Goal: Task Accomplishment & Management: Manage account settings

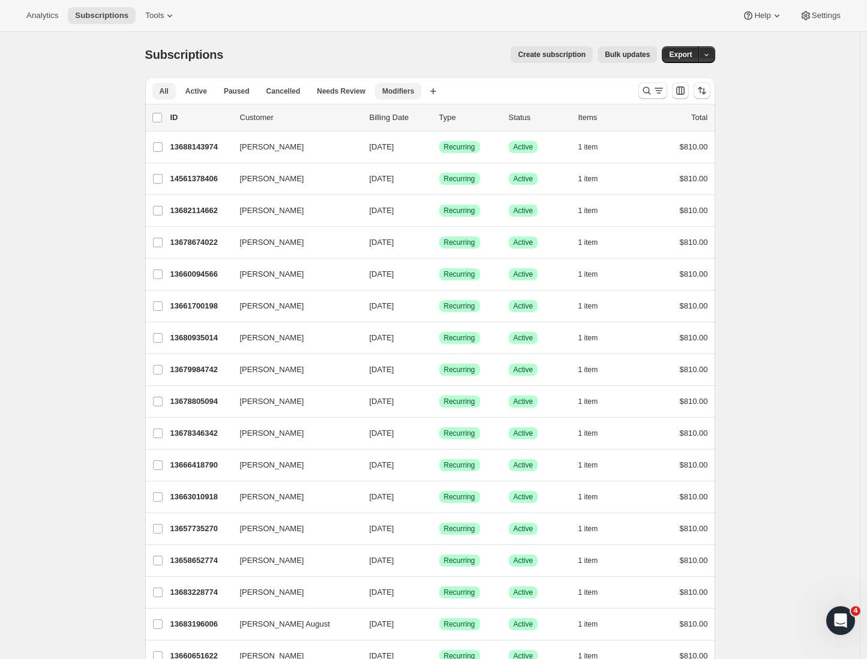
click at [401, 93] on span "Modifiers" at bounding box center [398, 91] width 32 height 10
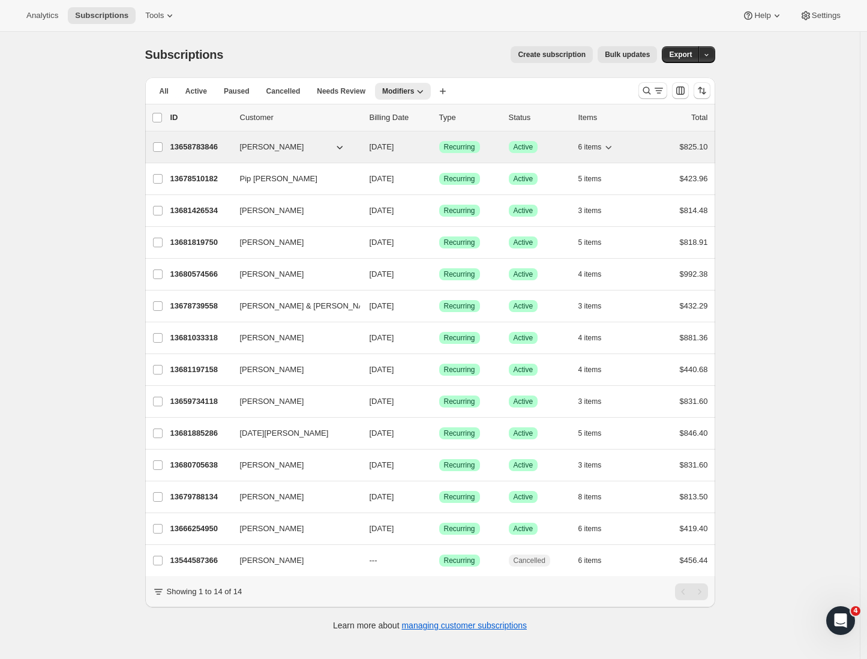
click at [227, 146] on p "13658783846" at bounding box center [200, 147] width 60 height 12
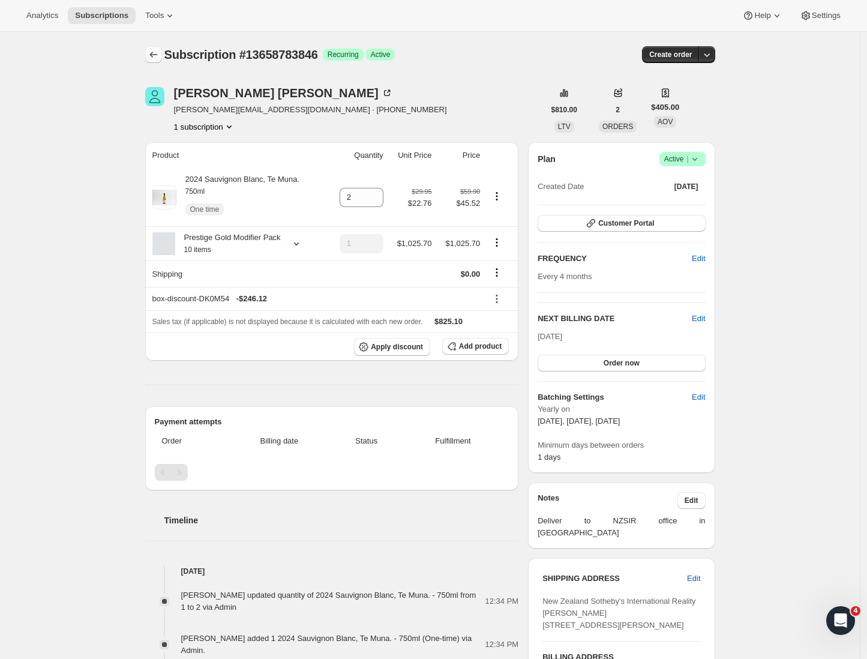
click at [156, 58] on icon "Subscriptions" at bounding box center [154, 55] width 12 height 12
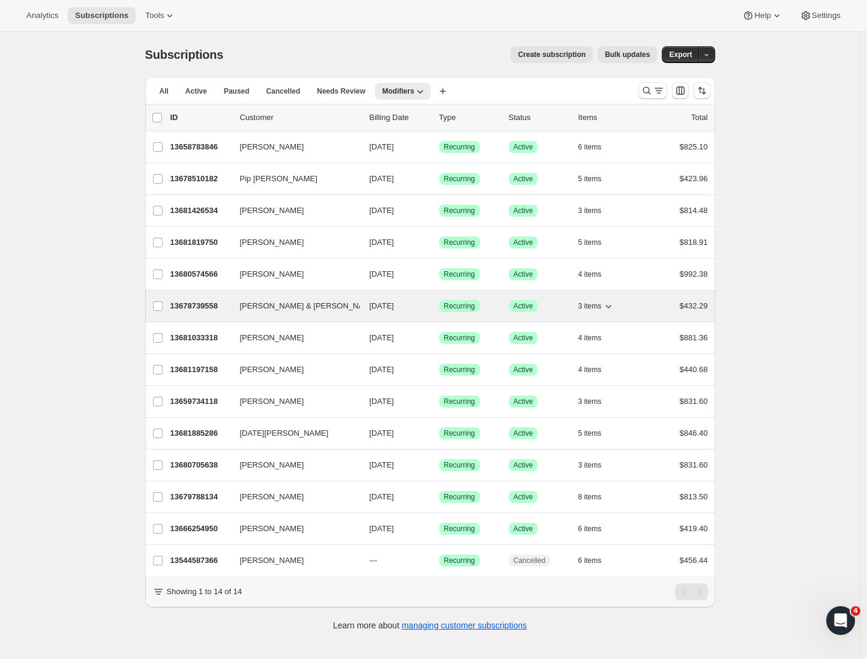
click at [194, 308] on p "13678739558" at bounding box center [200, 306] width 60 height 12
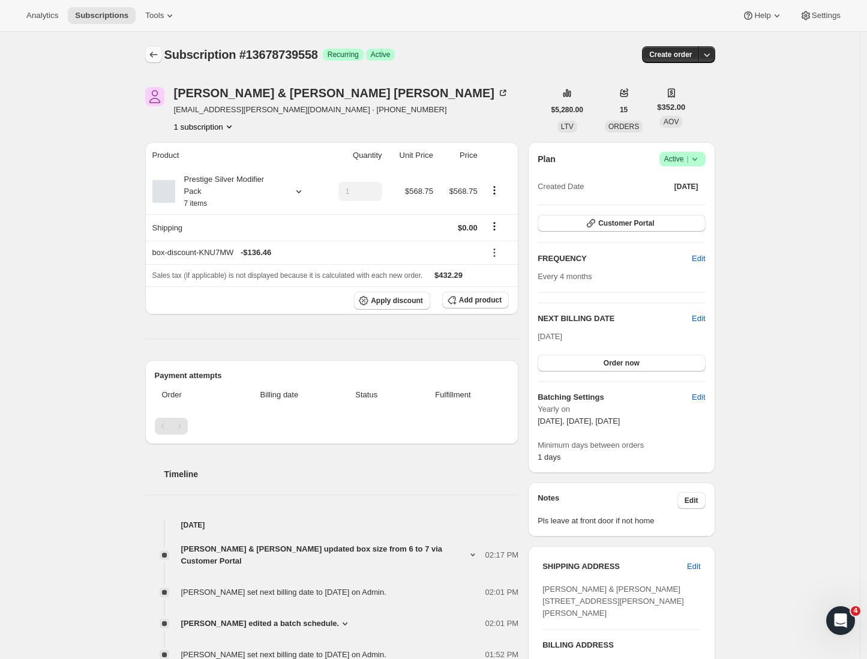
click at [158, 54] on icon "Subscriptions" at bounding box center [154, 55] width 12 height 12
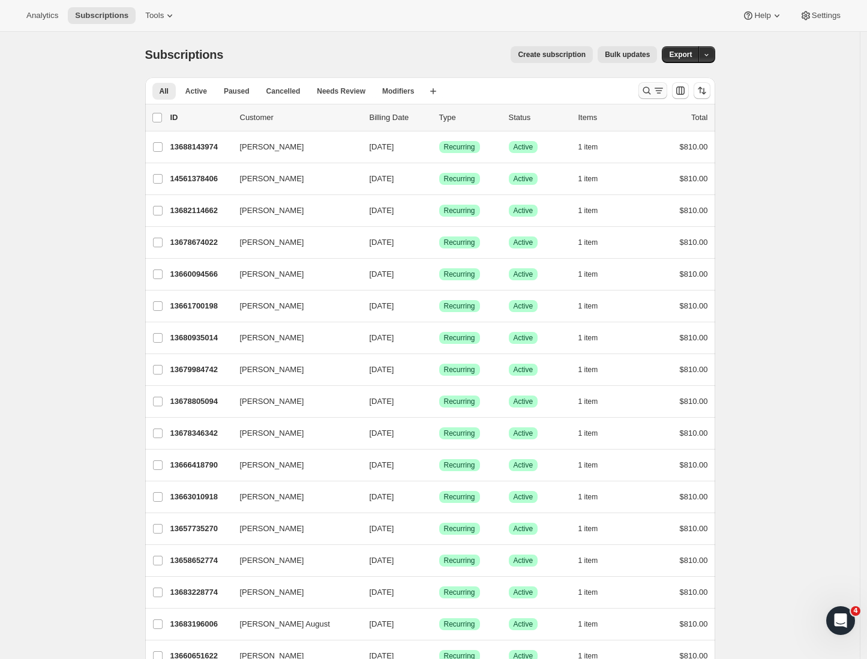
click at [667, 92] on button "Search and filter results" at bounding box center [653, 90] width 29 height 17
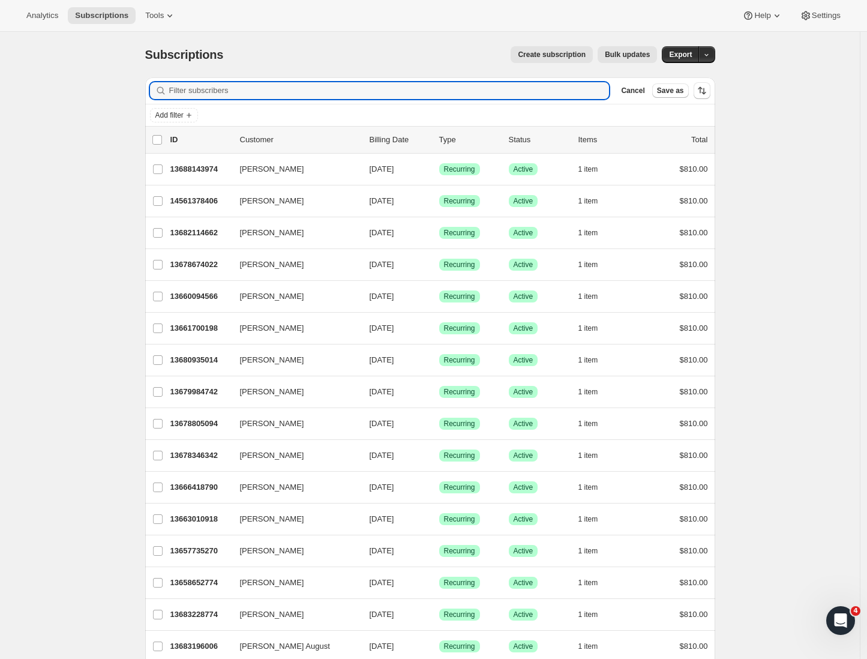
paste input "Daniel Jaritz"
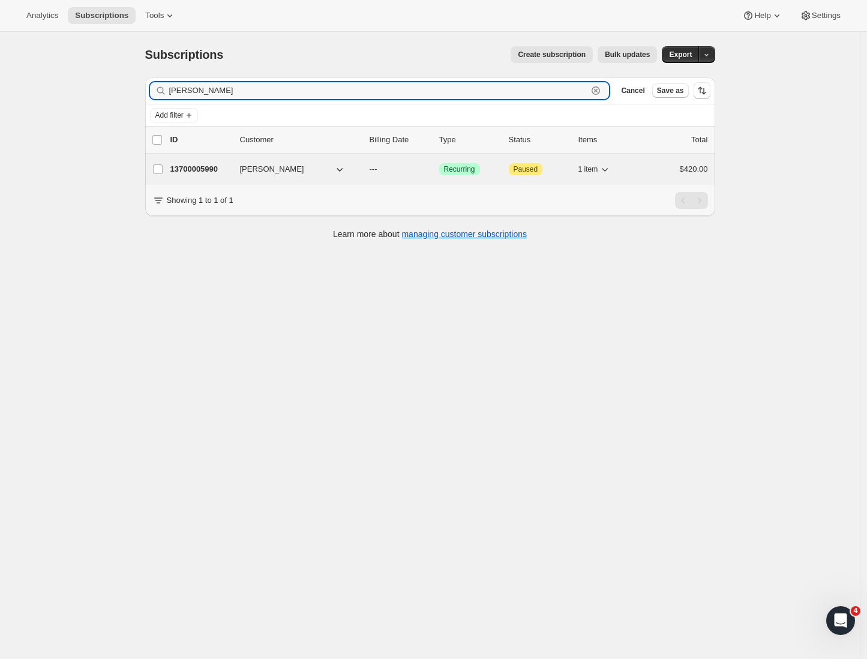
type input "Daniel Jaritz"
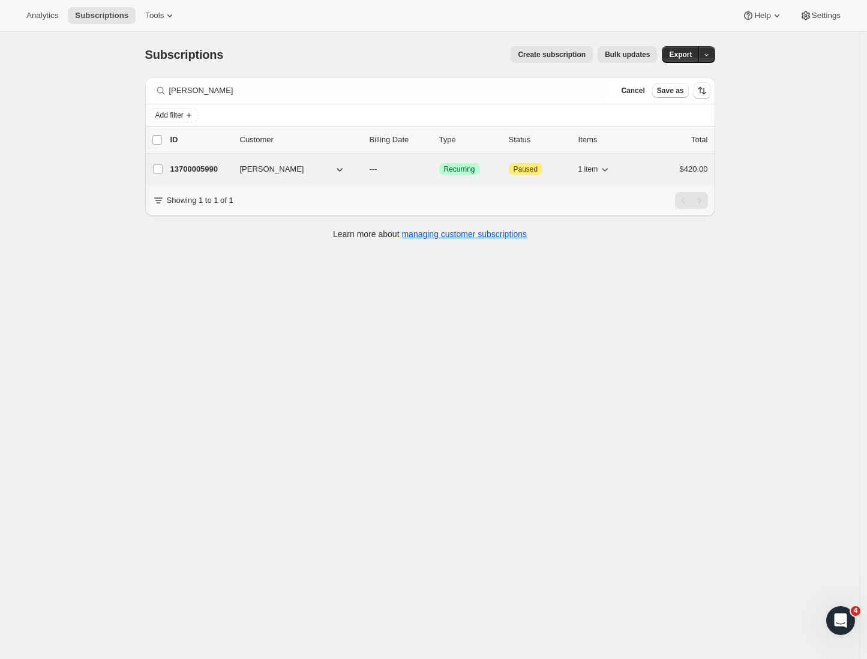
click at [208, 164] on p "13700005990" at bounding box center [200, 169] width 60 height 12
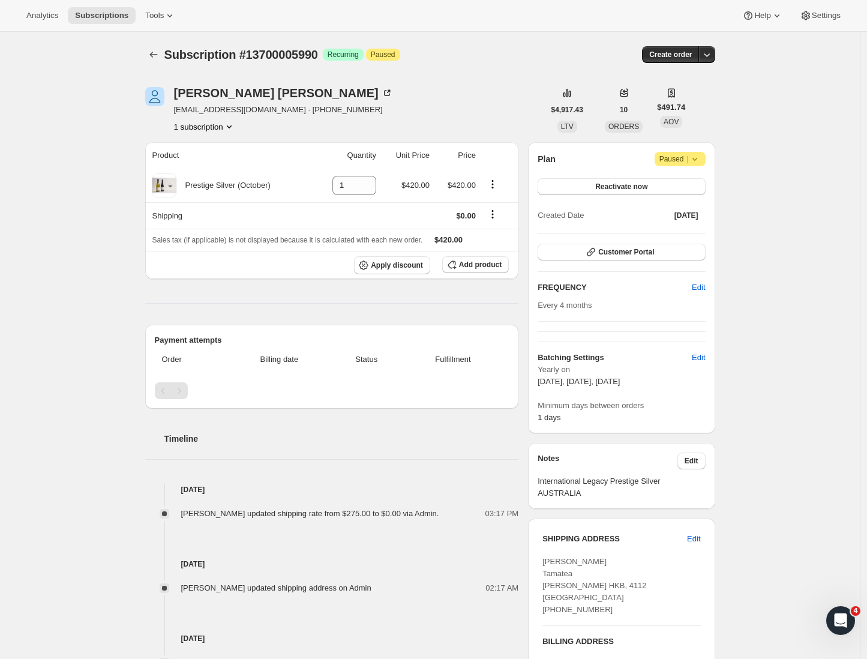
scroll to position [300, 0]
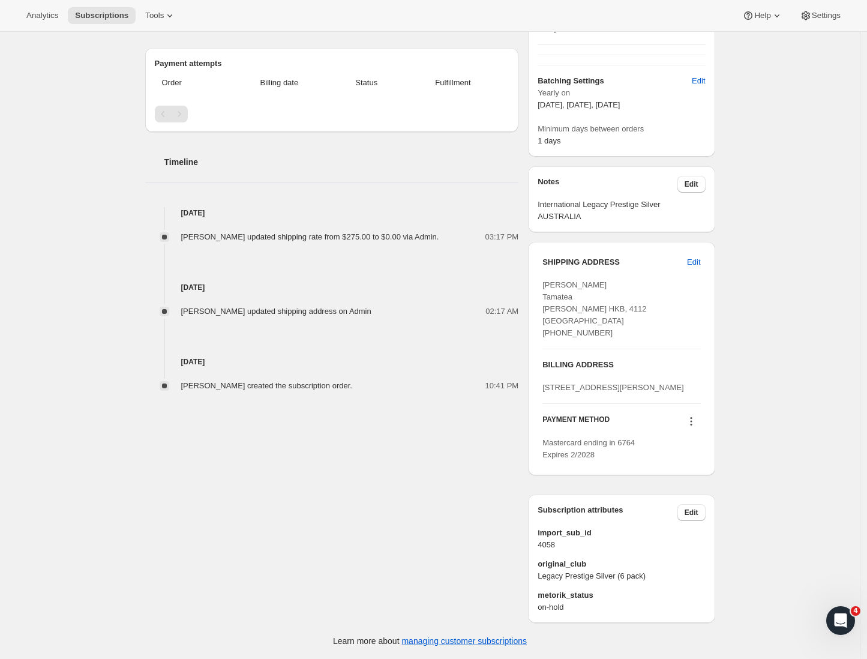
click at [585, 279] on div "Daniel Jaritz Tamatea Napier HKB, 4112 New Zealand +642102537726" at bounding box center [622, 309] width 158 height 60
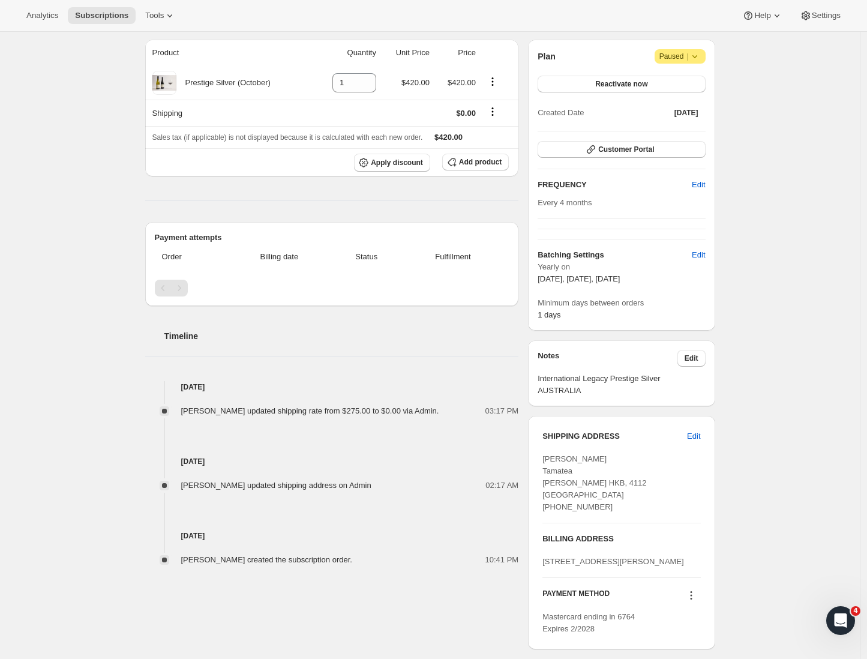
scroll to position [215, 0]
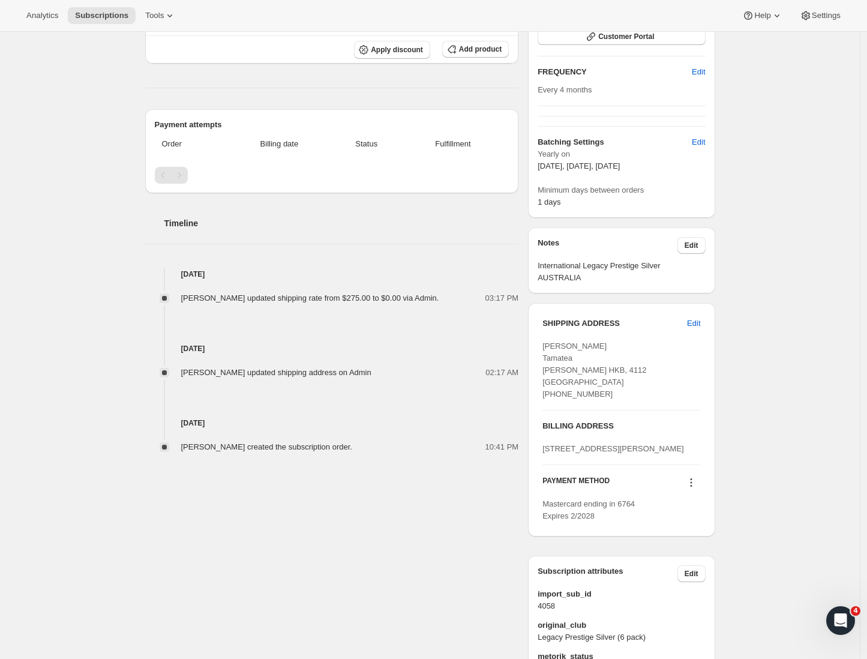
click at [575, 375] on div "Daniel Jaritz Tamatea Napier HKB, 4112 New Zealand +642102537726" at bounding box center [622, 370] width 158 height 60
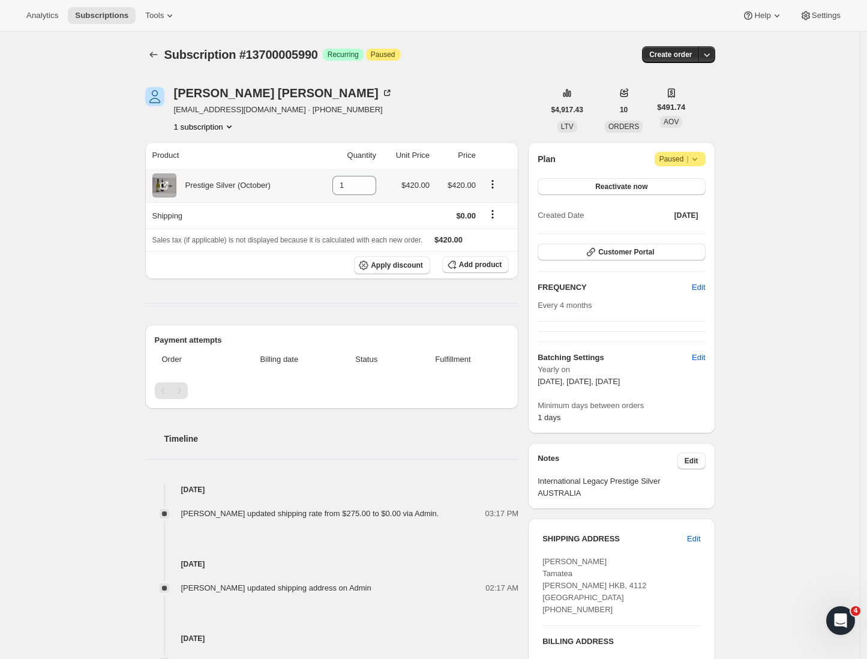
click at [493, 182] on icon "Product actions" at bounding box center [493, 184] width 12 height 12
click at [465, 260] on button "Add product" at bounding box center [475, 264] width 67 height 17
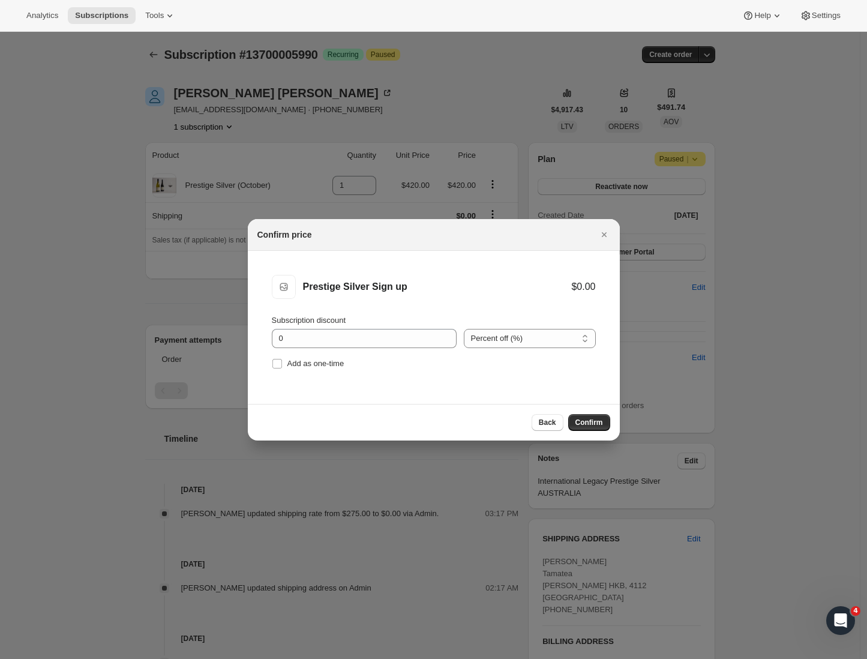
click at [584, 432] on div "Back Confirm" at bounding box center [434, 422] width 372 height 37
click at [585, 427] on span "Confirm" at bounding box center [590, 423] width 28 height 10
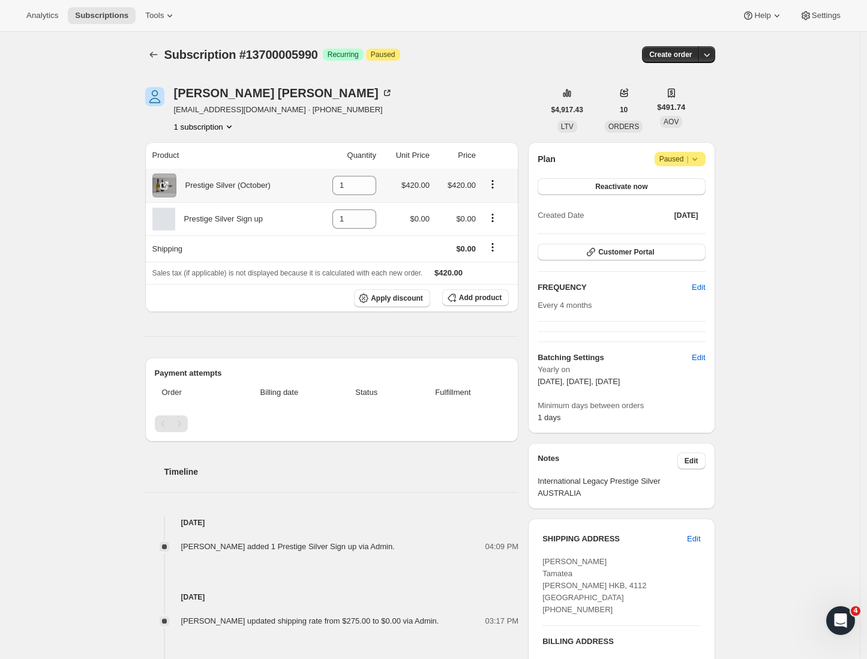
click at [498, 186] on icon "Product actions" at bounding box center [493, 184] width 12 height 12
click at [505, 136] on div "Daniel Jaritz dannos3@icloud.com · +61422305187 1 subscription $4,917.43 LTV 10…" at bounding box center [426, 484] width 580 height 832
click at [498, 217] on icon "Product actions" at bounding box center [493, 218] width 12 height 12
click at [489, 244] on span "Remove" at bounding box center [488, 242] width 29 height 9
type input "0"
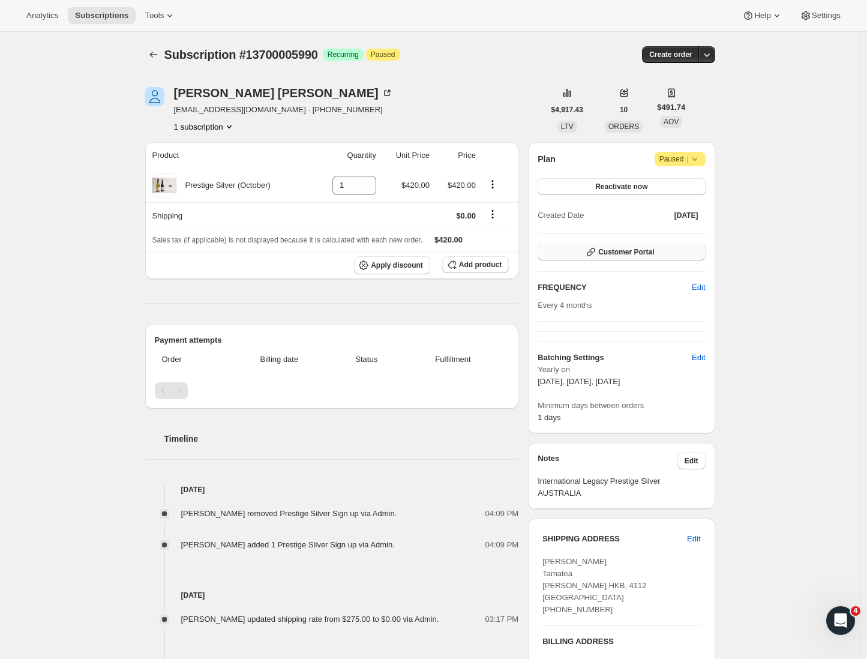
click at [613, 254] on span "Customer Portal" at bounding box center [626, 252] width 56 height 10
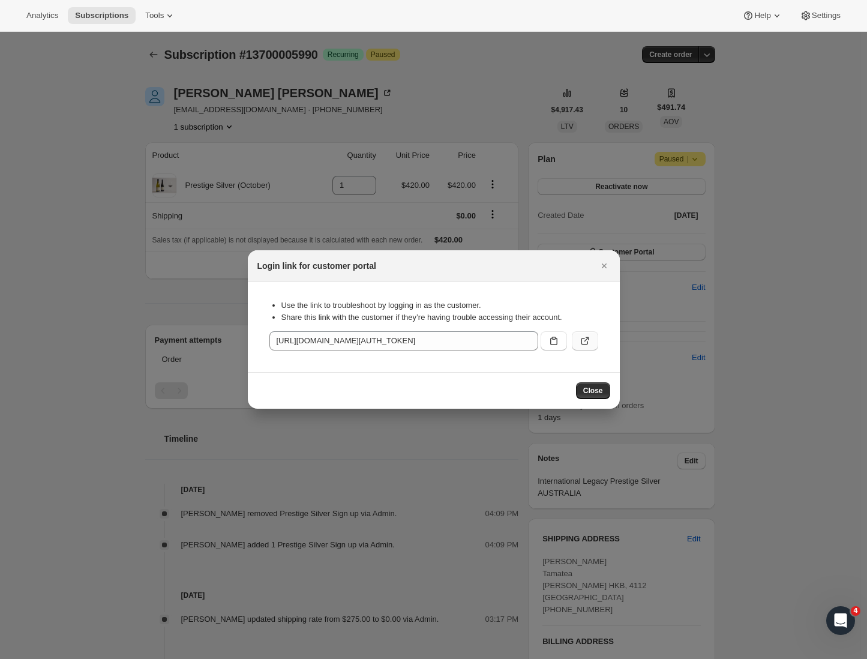
click at [596, 336] on button ":r3i:" at bounding box center [585, 340] width 26 height 19
click at [590, 390] on span "Close" at bounding box center [593, 391] width 20 height 10
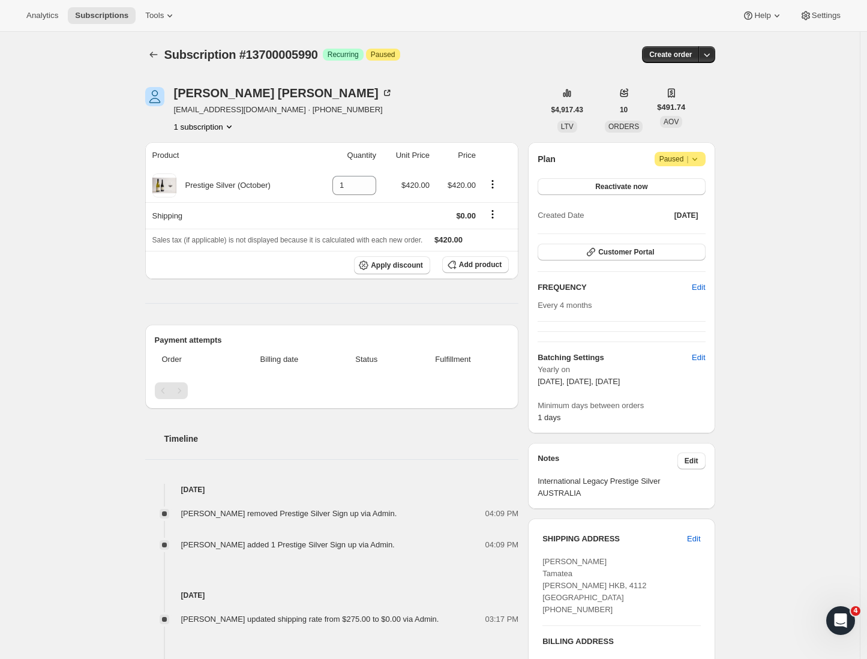
scroll to position [2, 0]
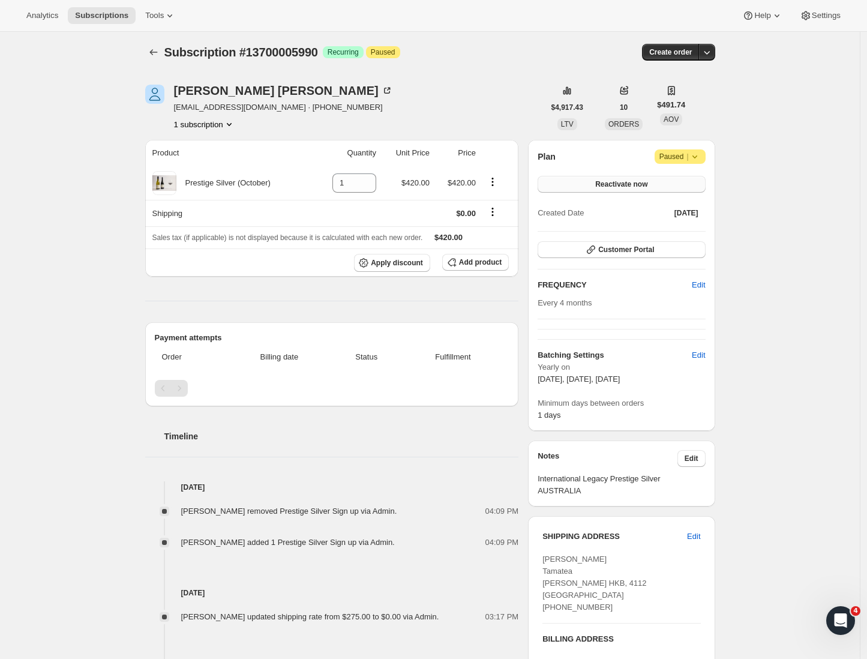
click at [609, 181] on span "Reactivate now" at bounding box center [621, 184] width 52 height 10
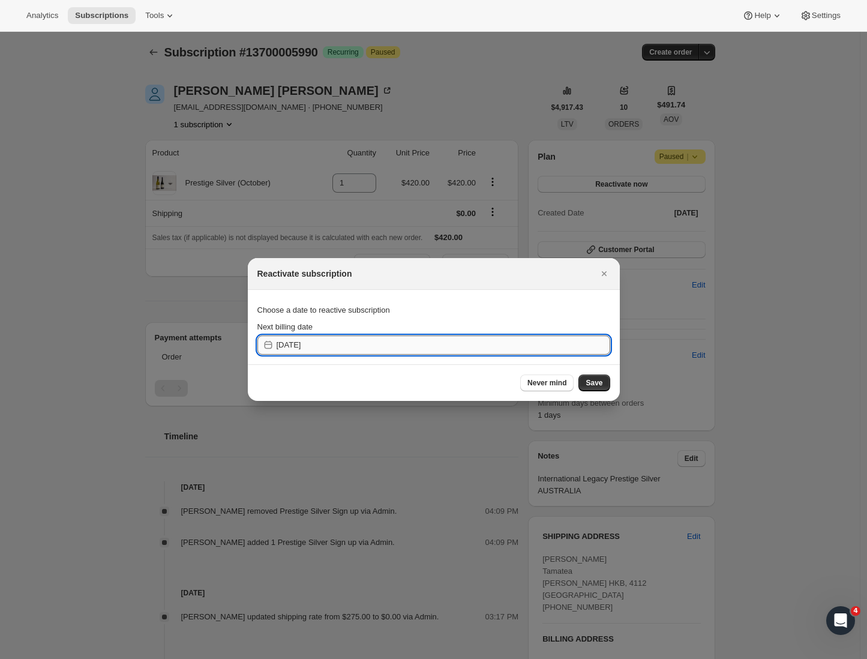
click at [372, 346] on input "2025-10-01" at bounding box center [444, 345] width 334 height 19
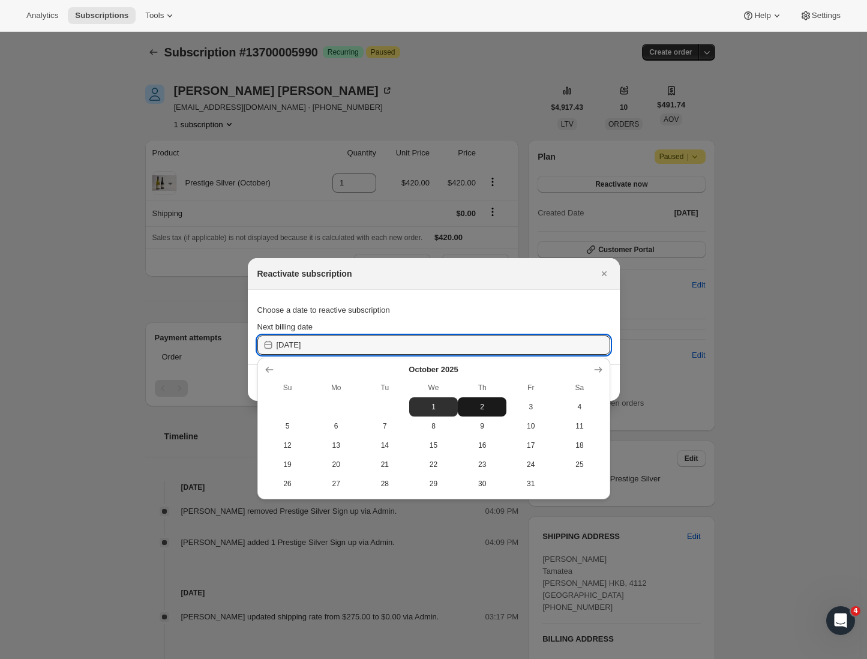
click at [483, 410] on span "2" at bounding box center [482, 407] width 39 height 10
click at [401, 351] on input "2025-10-01" at bounding box center [444, 345] width 334 height 19
click at [496, 412] on button "2" at bounding box center [482, 406] width 49 height 19
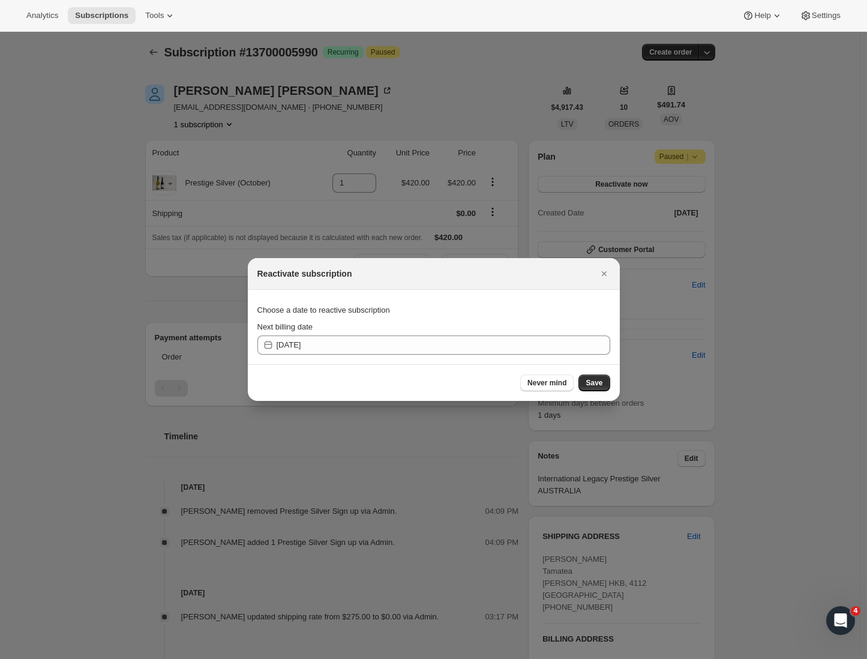
click at [384, 314] on div "Choose a date to reactive subscription" at bounding box center [433, 310] width 353 height 22
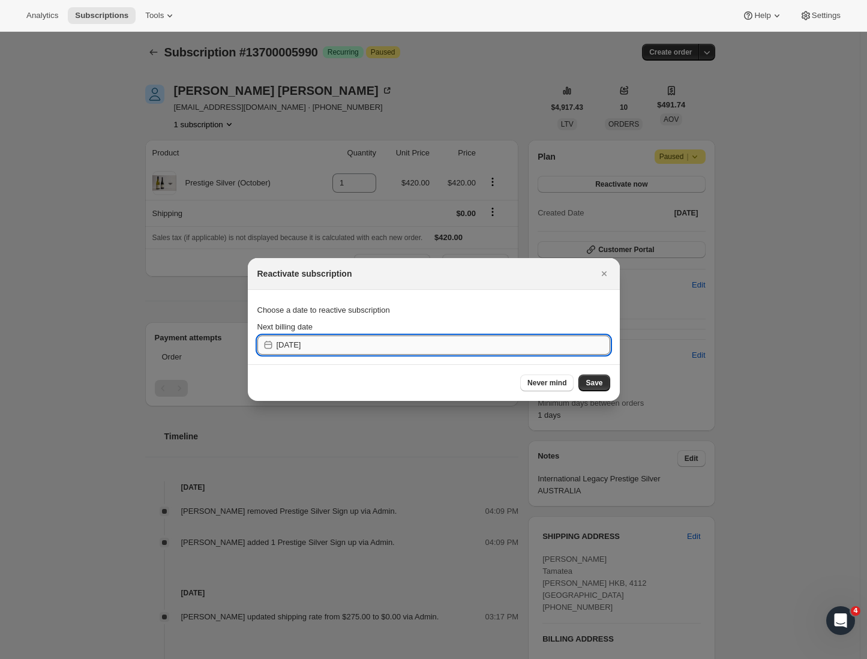
click at [327, 346] on input "2025-10-01" at bounding box center [444, 345] width 334 height 19
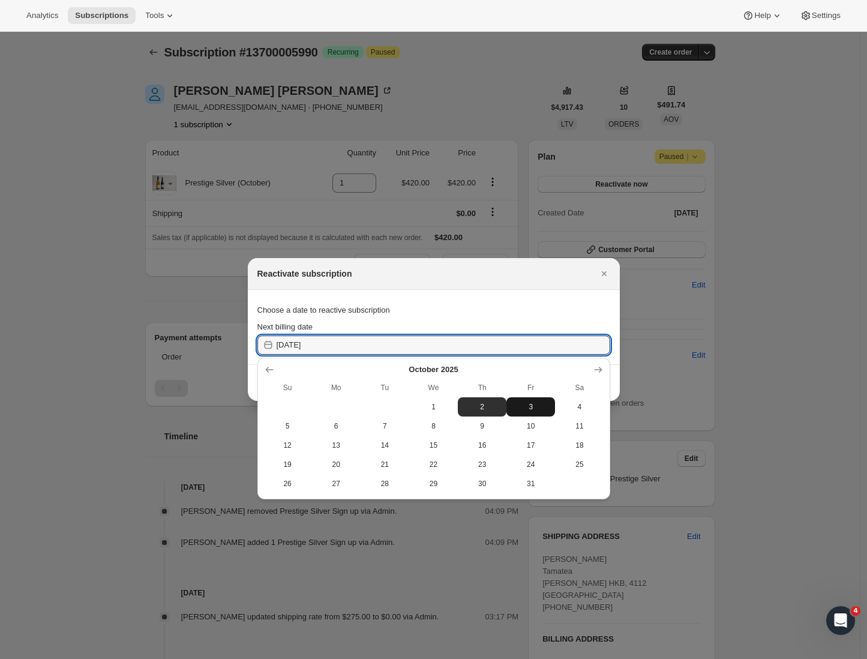
click at [540, 406] on span "3" at bounding box center [530, 407] width 39 height 10
type input "2025-10-02"
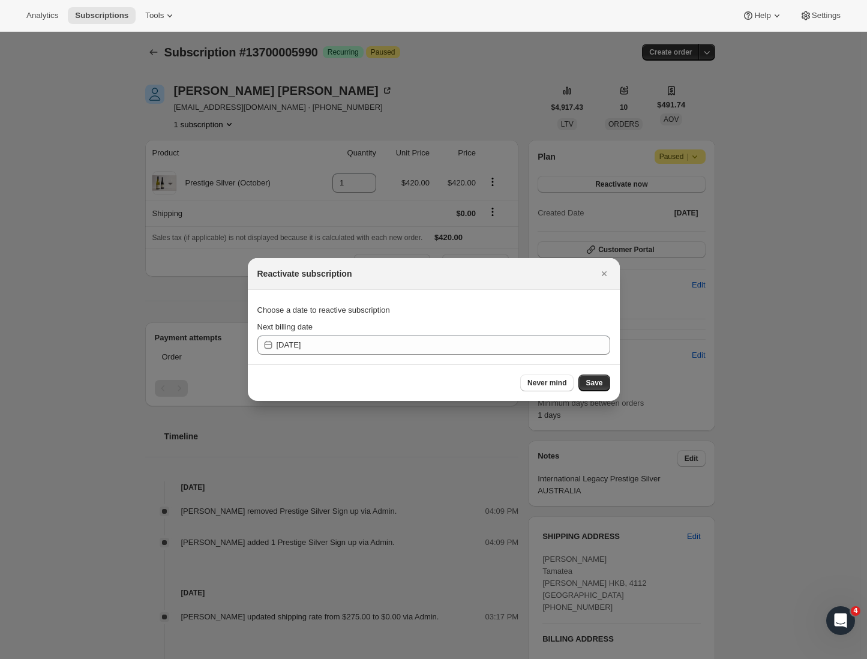
click at [376, 308] on div "Choose a date to reactive subscription" at bounding box center [433, 310] width 353 height 22
click at [592, 384] on span "Save" at bounding box center [594, 383] width 17 height 10
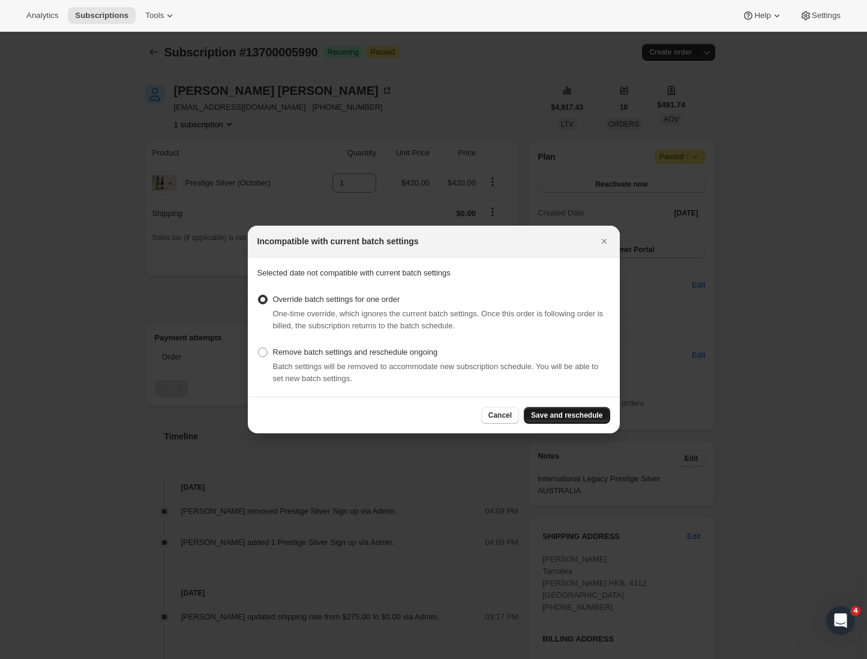
click at [543, 411] on span "Save and reschedule" at bounding box center [566, 416] width 71 height 10
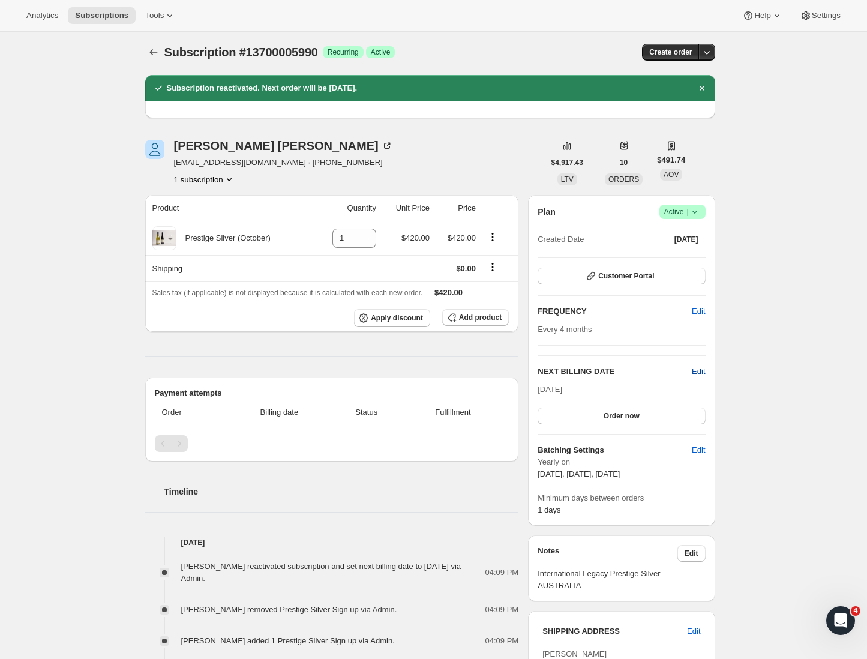
click at [699, 372] on span "Edit" at bounding box center [698, 372] width 13 height 12
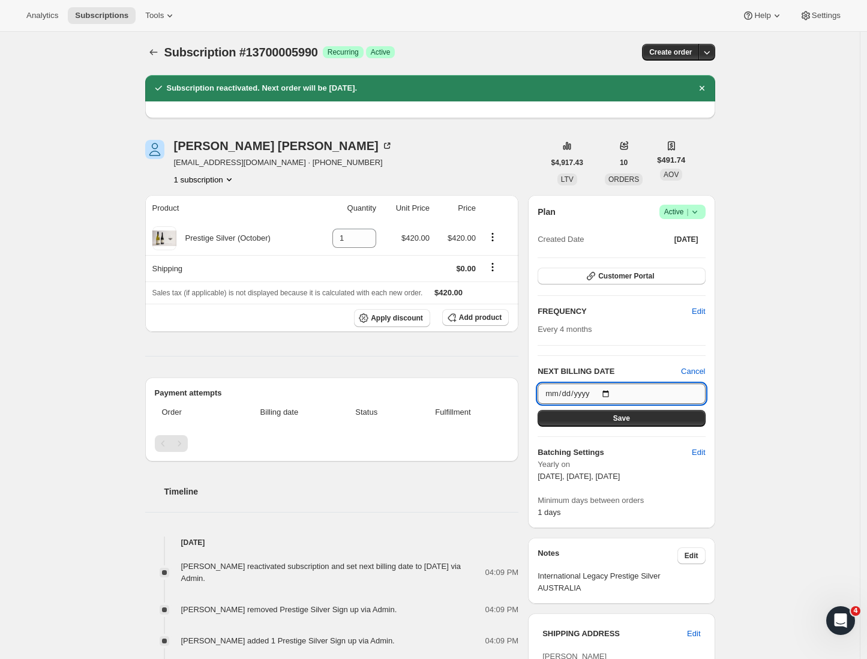
click at [609, 391] on input "2025-10-03" at bounding box center [621, 394] width 167 height 20
type input "2025-10-08"
click at [640, 422] on button "Save" at bounding box center [621, 418] width 167 height 17
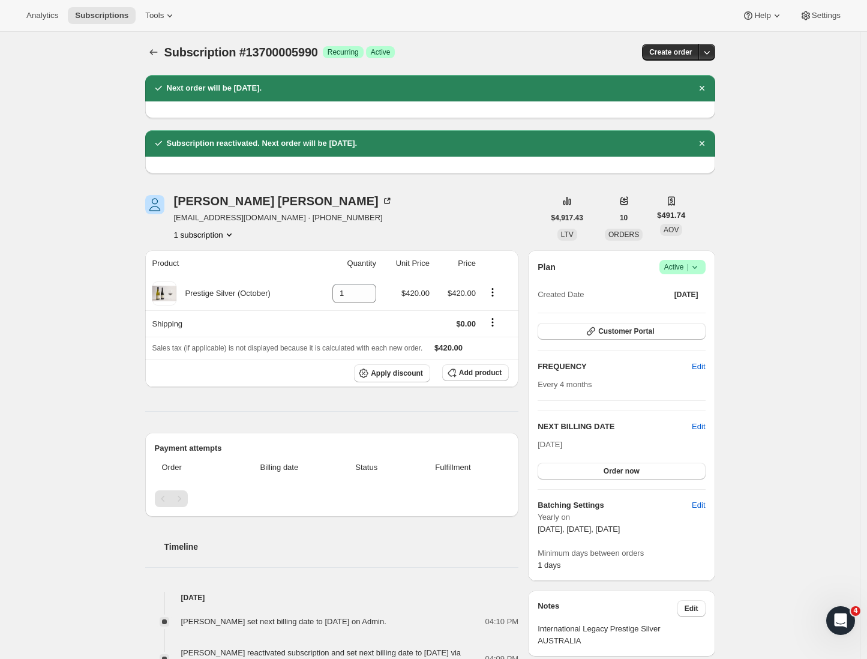
scroll to position [20, 0]
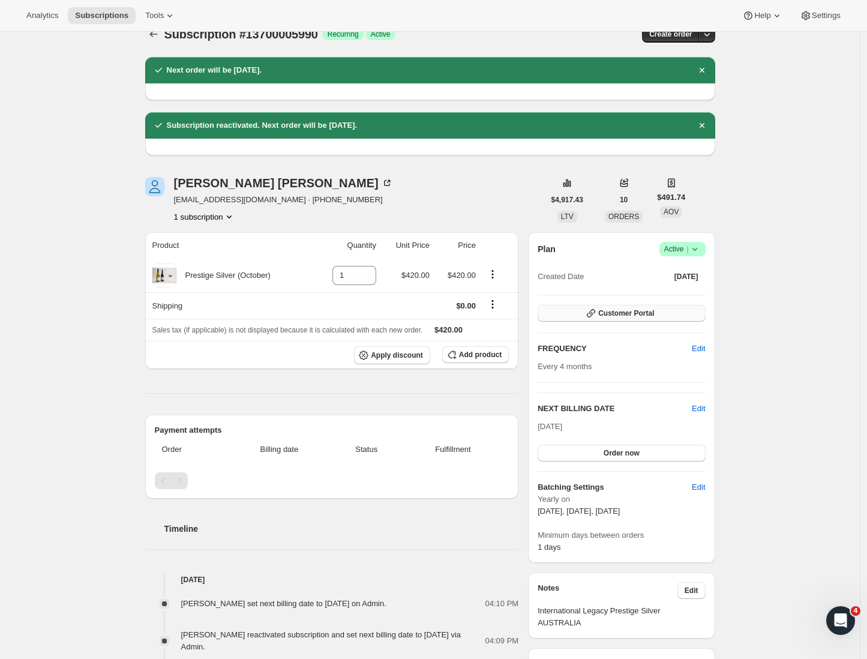
click at [654, 312] on span "Customer Portal" at bounding box center [626, 313] width 56 height 10
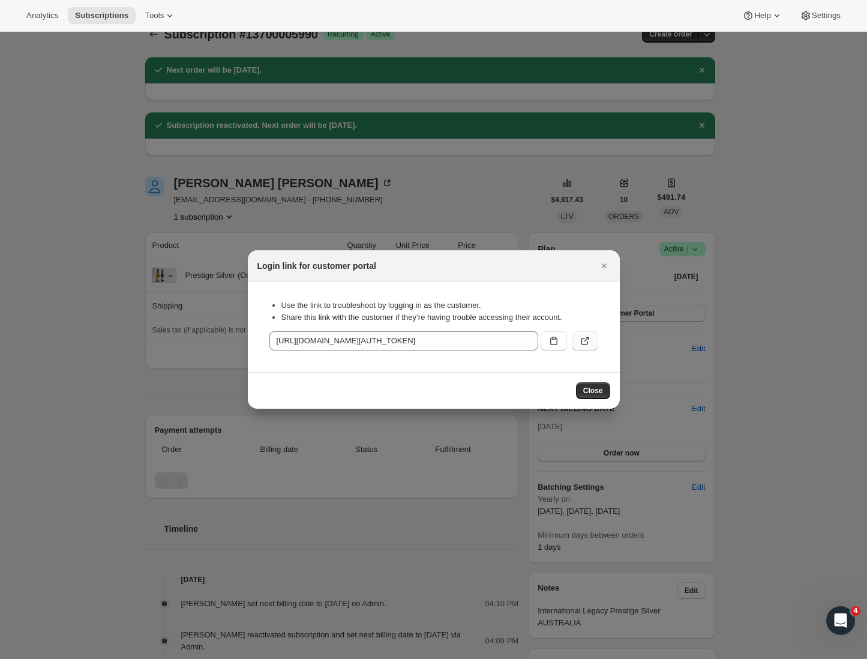
click at [589, 346] on icon ":r8f:" at bounding box center [585, 341] width 12 height 12
click at [604, 269] on icon "Close" at bounding box center [604, 266] width 12 height 12
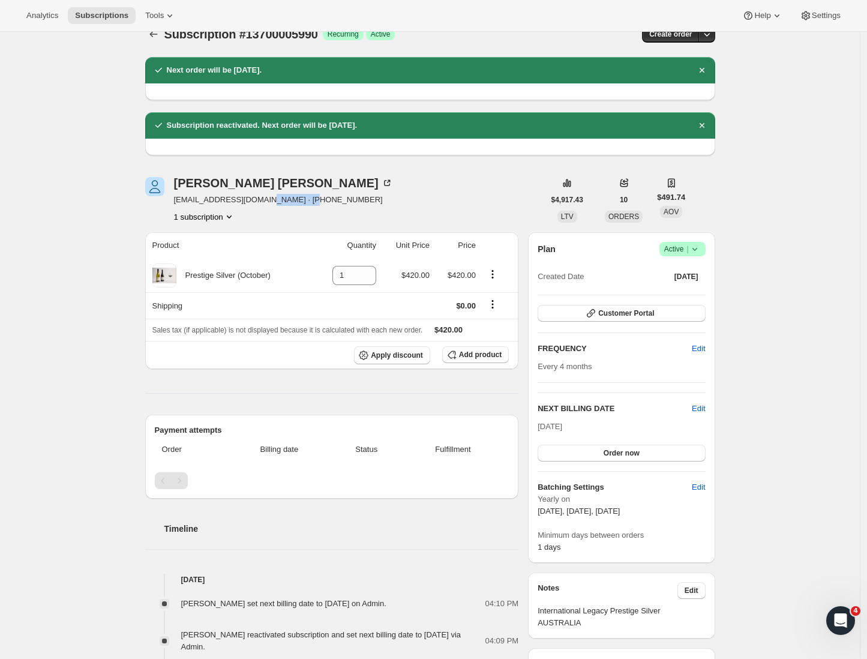
drag, startPoint x: 314, startPoint y: 201, endPoint x: 270, endPoint y: 202, distance: 44.4
click at [269, 202] on div "Daniel Jaritz dannos3@icloud.com · +61422305187 1 subscription" at bounding box center [344, 200] width 399 height 46
click at [356, 202] on div "Daniel Jaritz dannos3@icloud.com · +61422305187 1 subscription" at bounding box center [344, 200] width 399 height 46
drag, startPoint x: 325, startPoint y: 197, endPoint x: 260, endPoint y: 199, distance: 65.4
click at [260, 199] on div "Daniel Jaritz dannos3@icloud.com · +61422305187 1 subscription" at bounding box center [344, 200] width 399 height 46
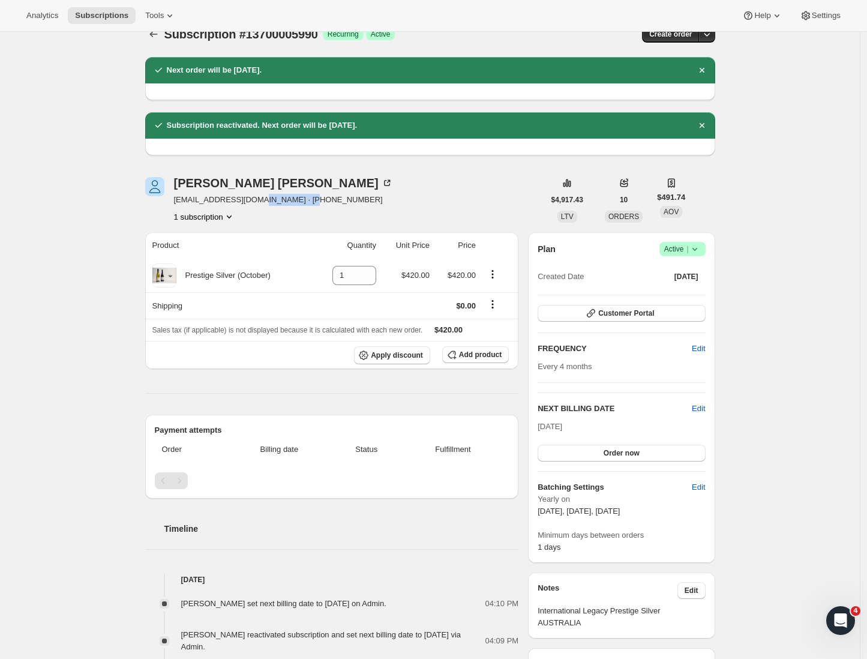
copy span "+61422305187"
click at [778, 211] on div "Subscription #13700005990. This page is ready Subscription #13700005990 Success…" at bounding box center [430, 538] width 860 height 1054
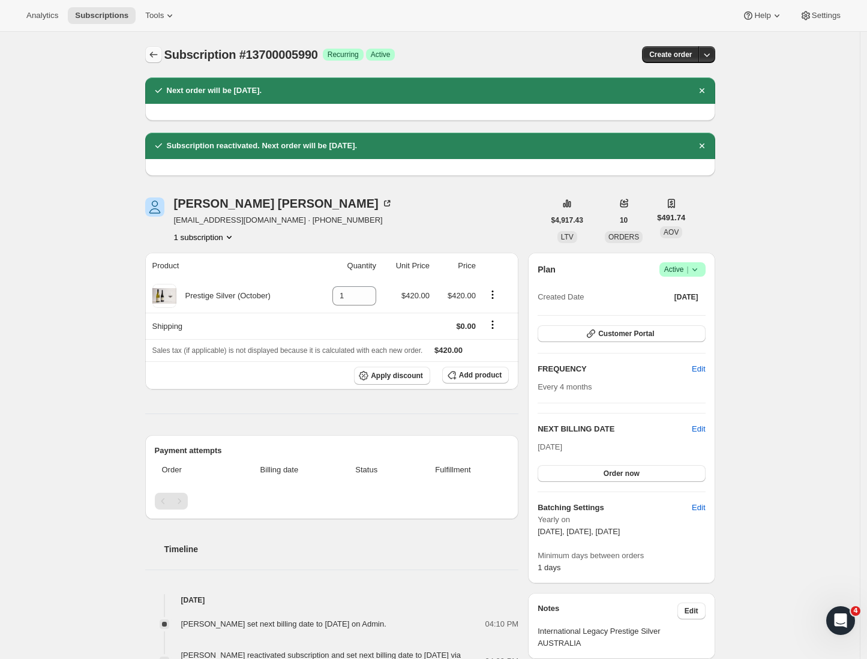
click at [160, 58] on icon "Subscriptions" at bounding box center [154, 55] width 12 height 12
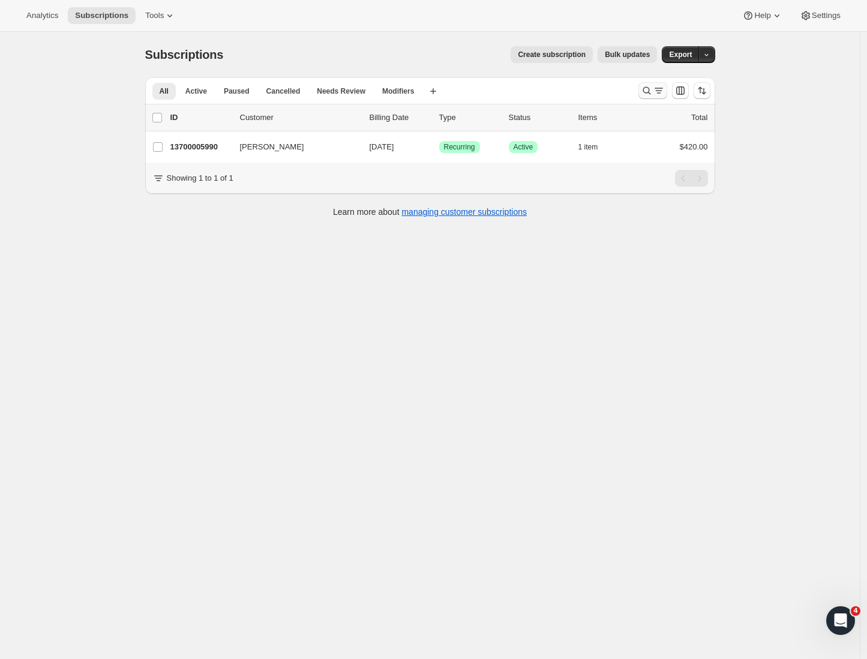
click at [658, 89] on icon "Search and filter results" at bounding box center [659, 91] width 12 height 12
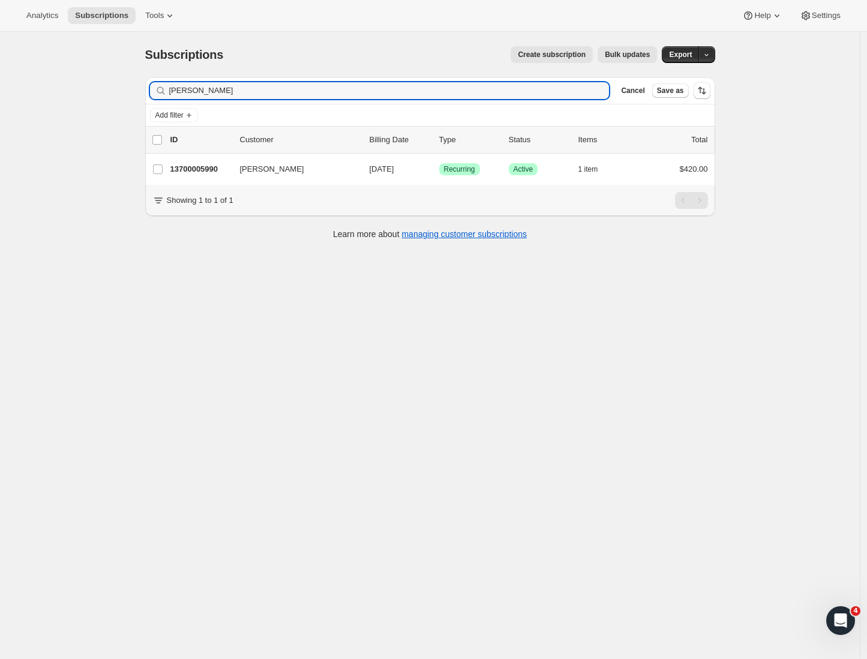
drag, startPoint x: 199, startPoint y: 89, endPoint x: 113, endPoint y: 89, distance: 85.8
click at [113, 89] on div "Subscriptions. This page is ready Subscriptions Create subscription Bulk update…" at bounding box center [430, 361] width 860 height 659
click at [44, 179] on div "Subscriptions. This page is ready Subscriptions Create subscription Bulk update…" at bounding box center [430, 361] width 860 height 659
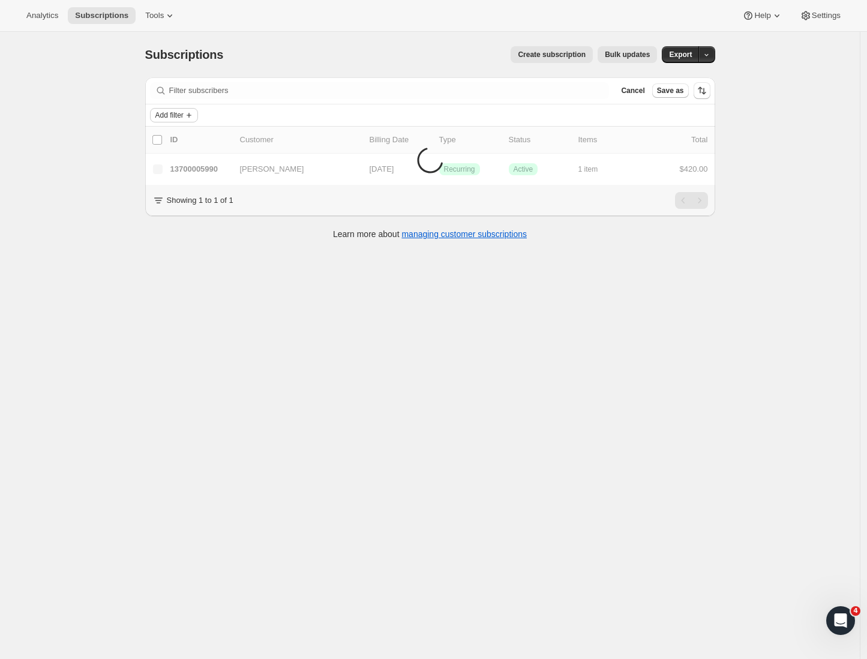
click at [180, 110] on span "Add filter" at bounding box center [169, 115] width 28 height 10
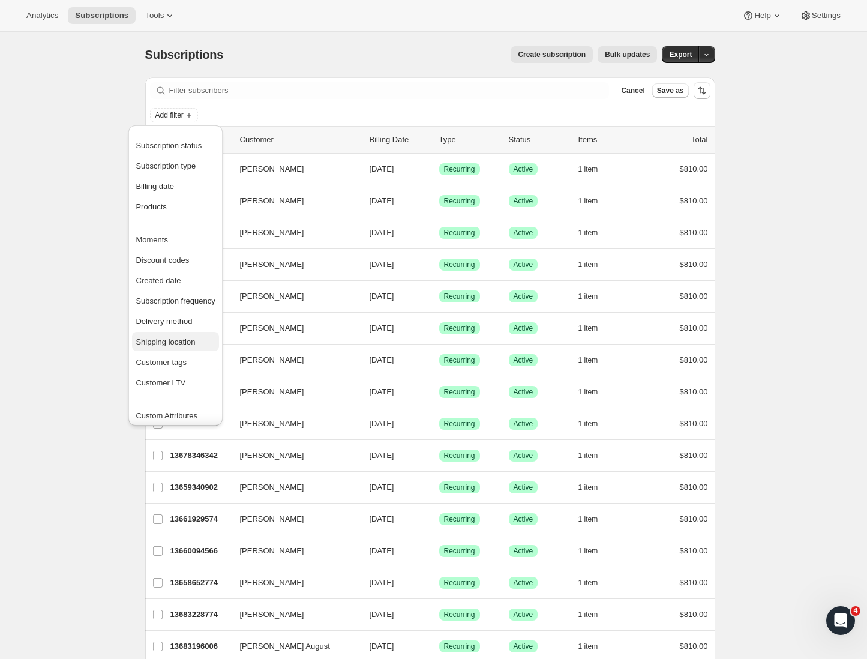
click at [188, 340] on span "Shipping location" at bounding box center [165, 341] width 59 height 9
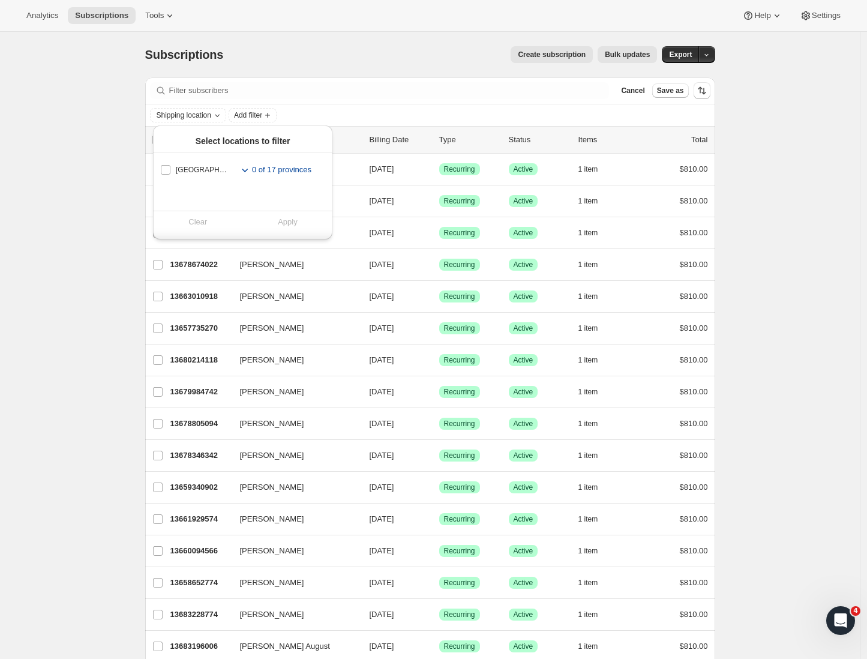
click at [252, 169] on span "0 of 17 provinces" at bounding box center [281, 170] width 59 height 12
click at [194, 113] on icon "Add filter" at bounding box center [189, 115] width 10 height 10
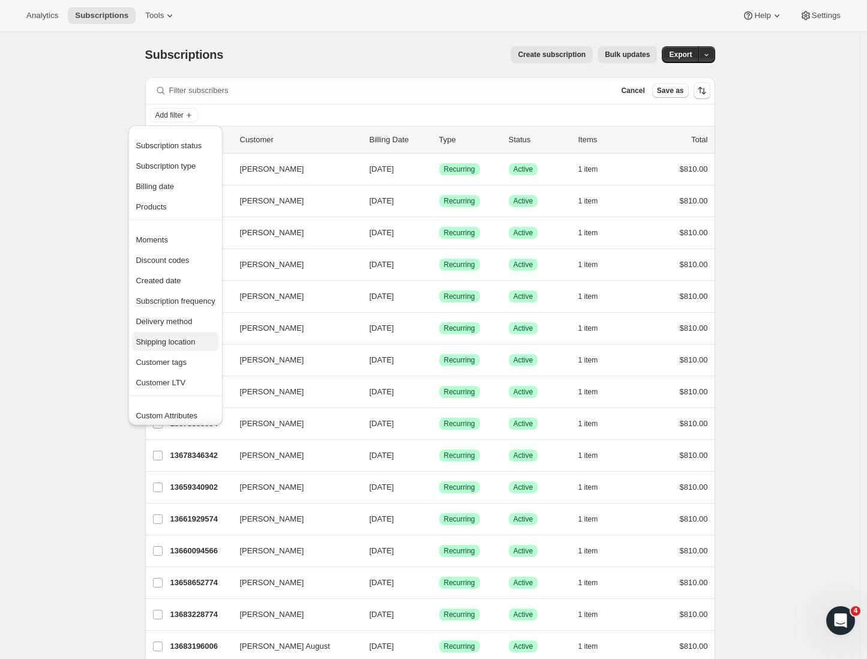
click at [195, 339] on span "Shipping location" at bounding box center [165, 341] width 59 height 9
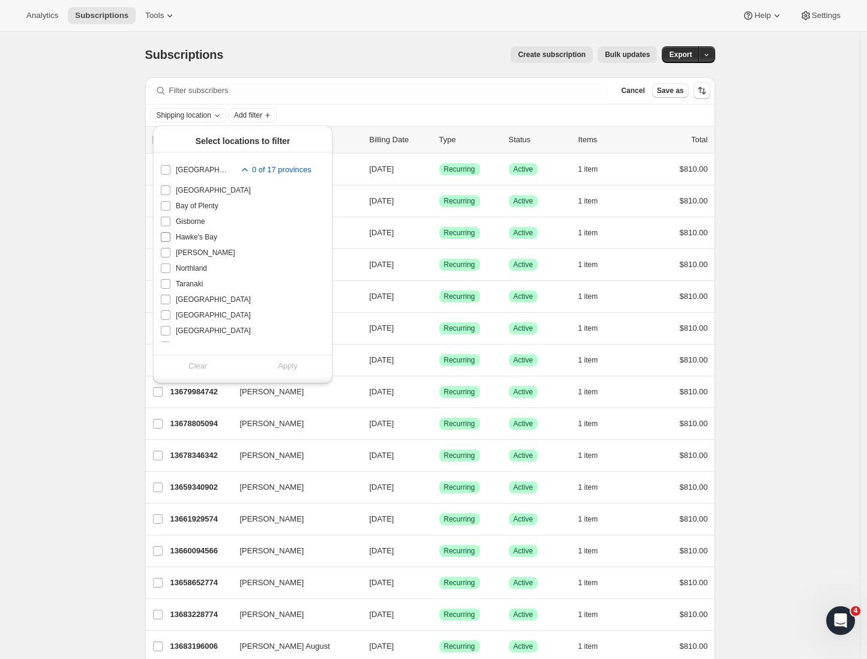
click at [169, 238] on input "Hawke's Bay" at bounding box center [166, 237] width 10 height 10
checkbox input "true"
click at [292, 361] on span "Apply" at bounding box center [288, 366] width 20 height 12
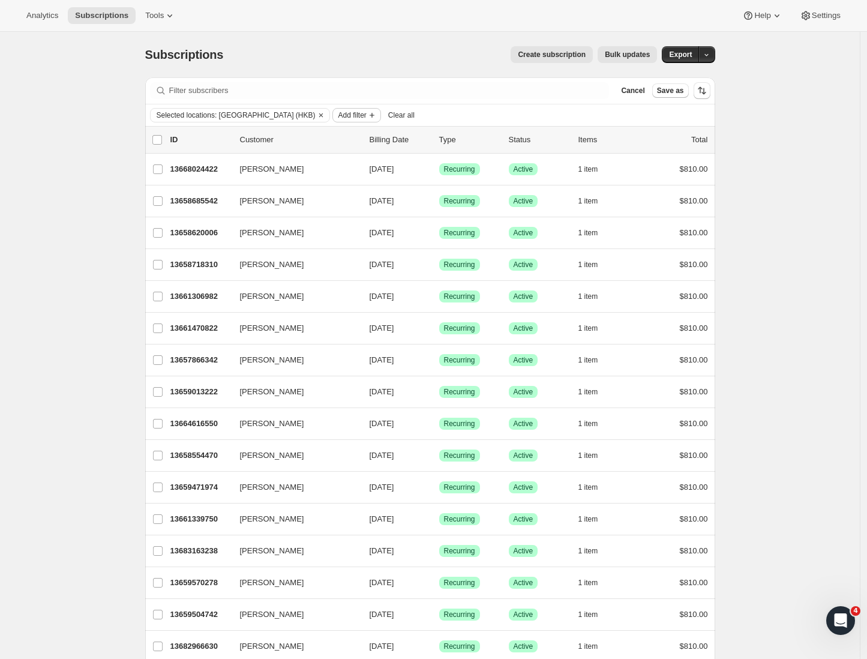
click at [338, 116] on span "Add filter" at bounding box center [352, 115] width 28 height 10
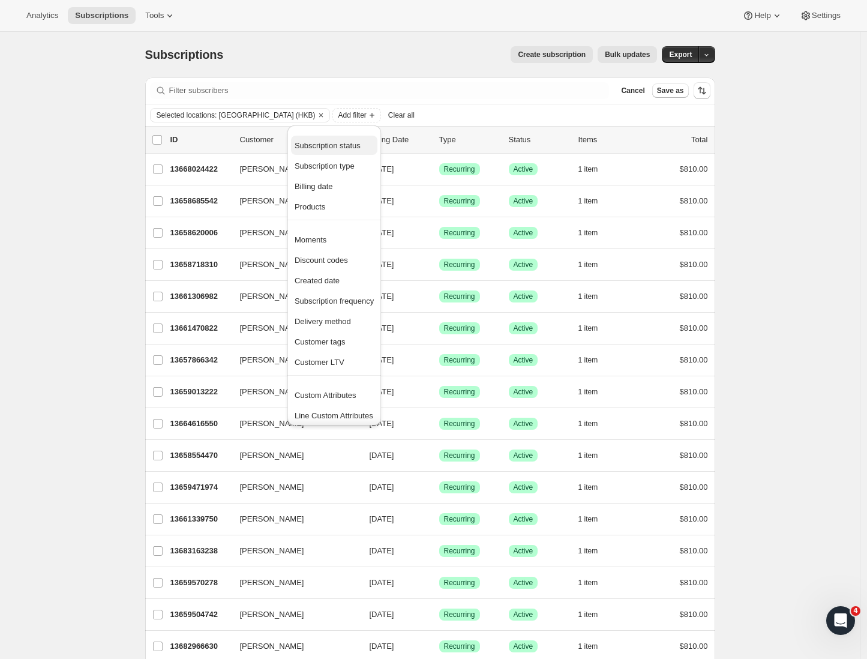
click at [334, 142] on span "Subscription status" at bounding box center [328, 145] width 66 height 9
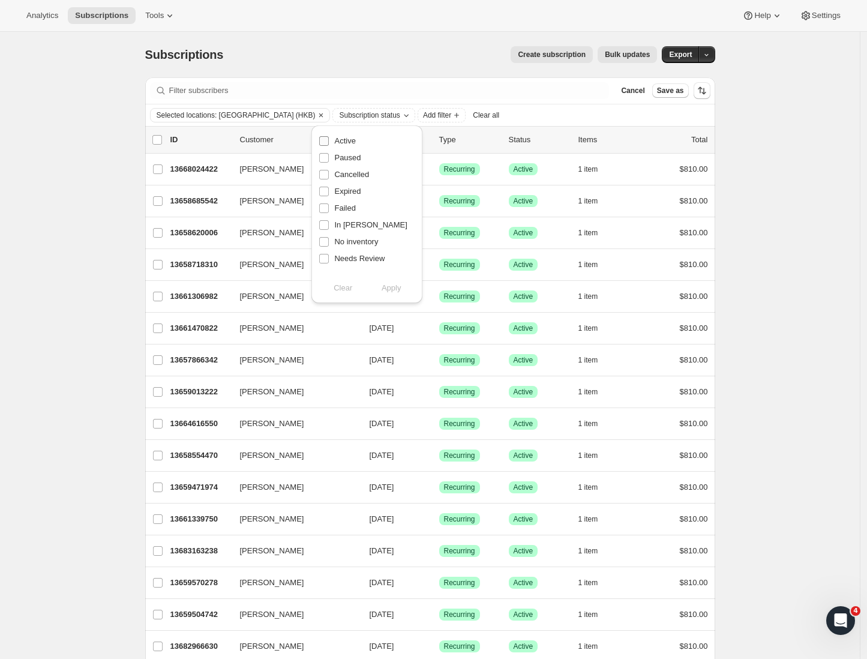
click at [327, 139] on input "Active" at bounding box center [324, 141] width 10 height 10
checkbox input "true"
click at [391, 289] on span "Apply" at bounding box center [392, 288] width 20 height 12
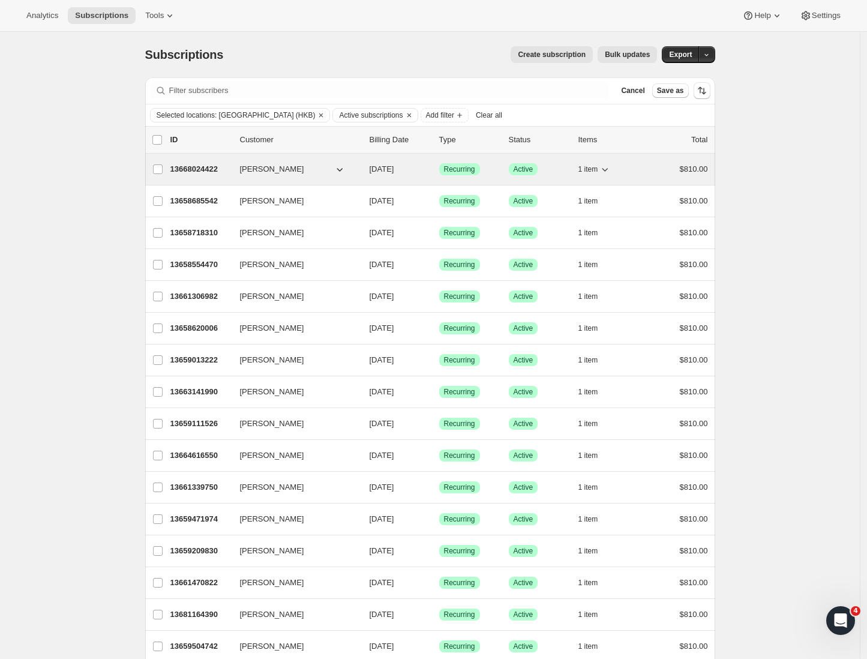
click at [342, 169] on icon "button" at bounding box center [340, 169] width 12 height 12
click at [343, 170] on icon "button" at bounding box center [340, 170] width 6 height 4
click at [343, 169] on icon "button" at bounding box center [340, 169] width 12 height 12
click at [343, 168] on icon "button" at bounding box center [340, 169] width 12 height 12
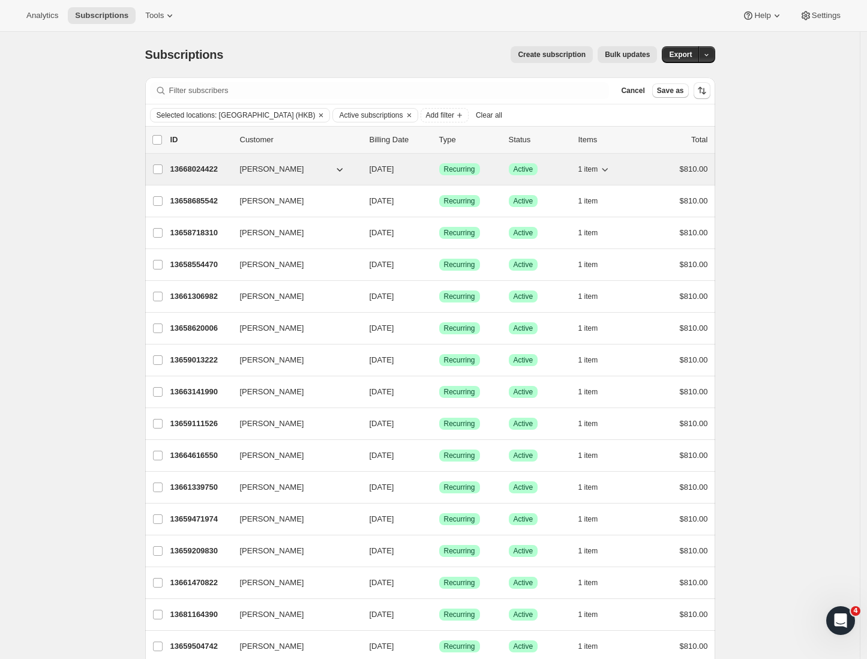
click at [343, 167] on icon "button" at bounding box center [340, 169] width 12 height 12
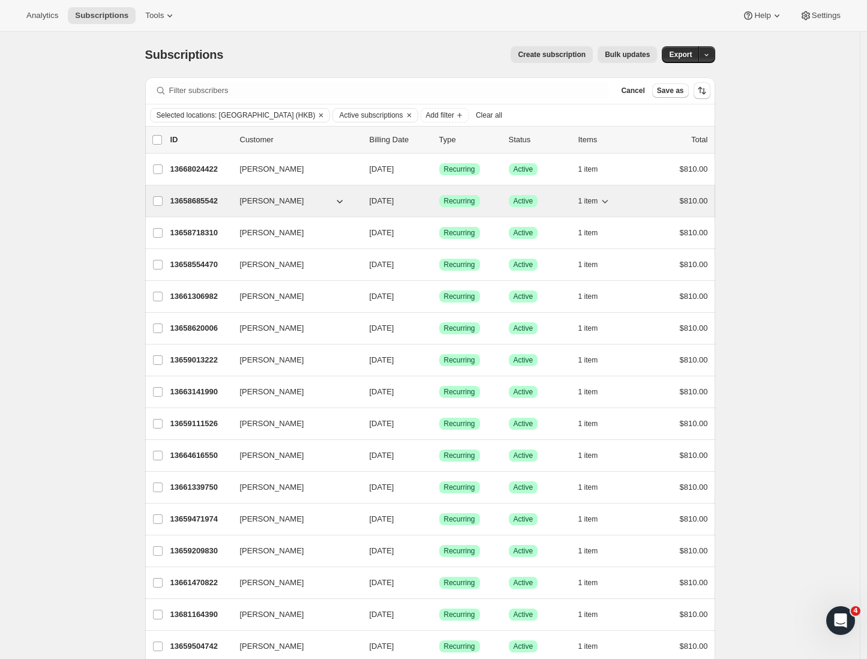
click at [345, 202] on icon "button" at bounding box center [340, 201] width 12 height 12
click at [345, 200] on icon "button" at bounding box center [340, 201] width 12 height 12
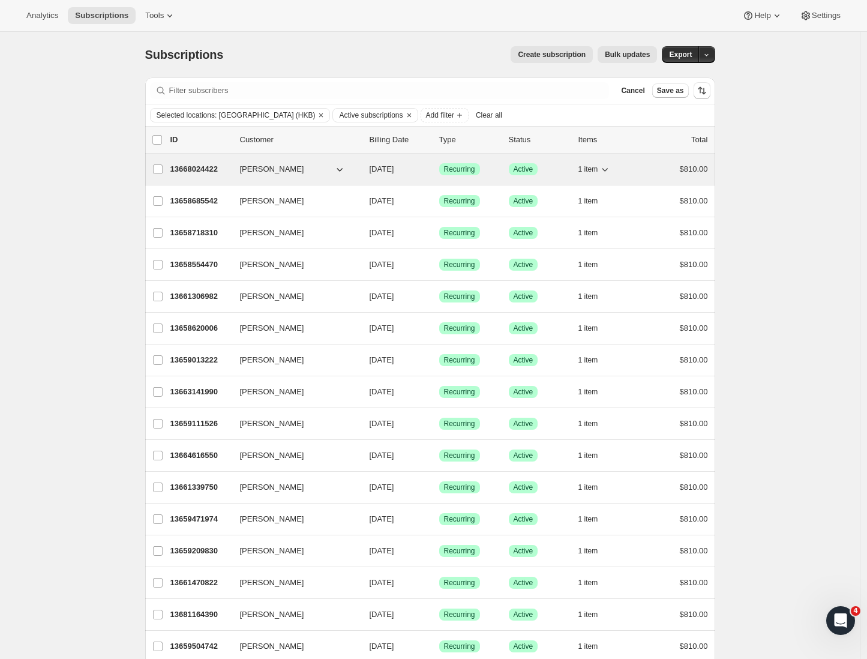
click at [335, 166] on button "LISA jury" at bounding box center [293, 169] width 120 height 19
click at [339, 170] on icon "button" at bounding box center [340, 169] width 12 height 12
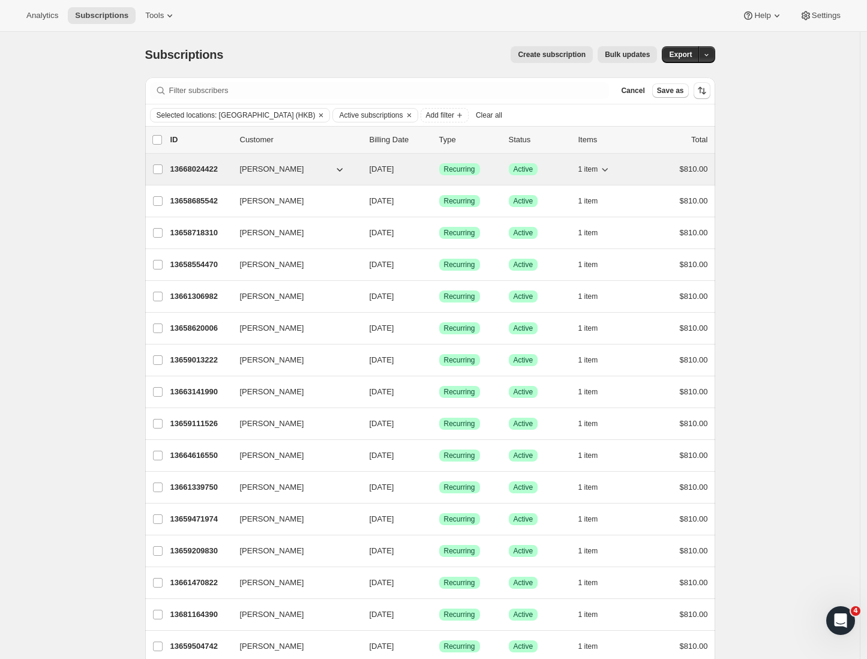
click at [607, 170] on icon "button" at bounding box center [605, 169] width 12 height 12
click at [343, 168] on icon "button" at bounding box center [340, 169] width 12 height 12
click at [286, 167] on button "LISA jury" at bounding box center [293, 169] width 120 height 19
click at [340, 168] on icon "button" at bounding box center [340, 169] width 12 height 12
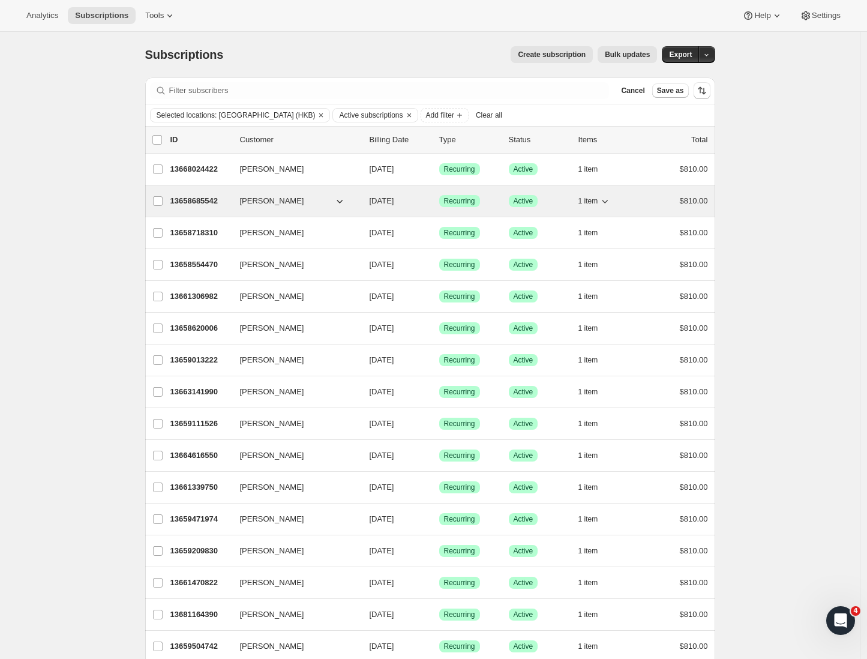
click at [343, 200] on icon "button" at bounding box center [340, 201] width 12 height 12
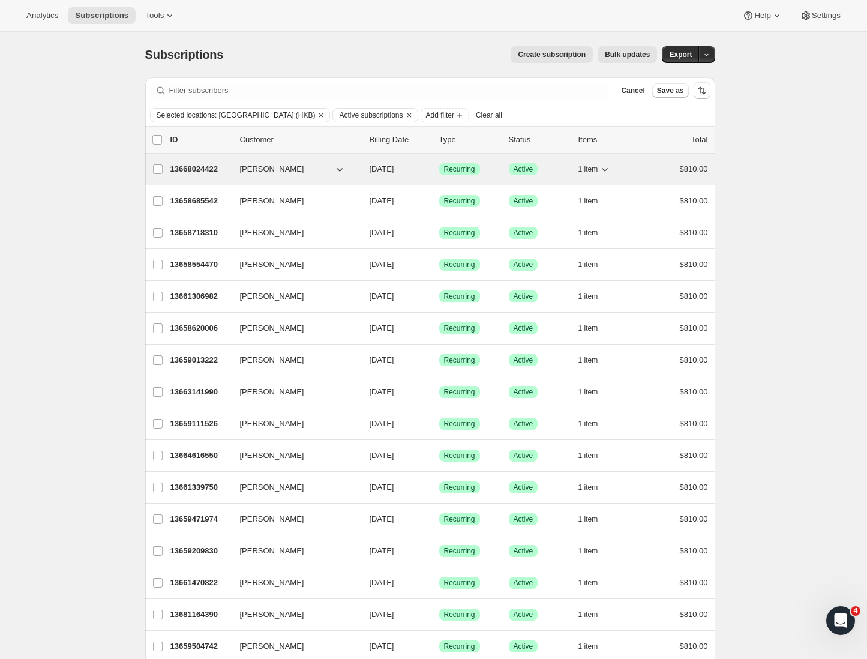
click at [211, 174] on p "13668024422" at bounding box center [200, 169] width 60 height 12
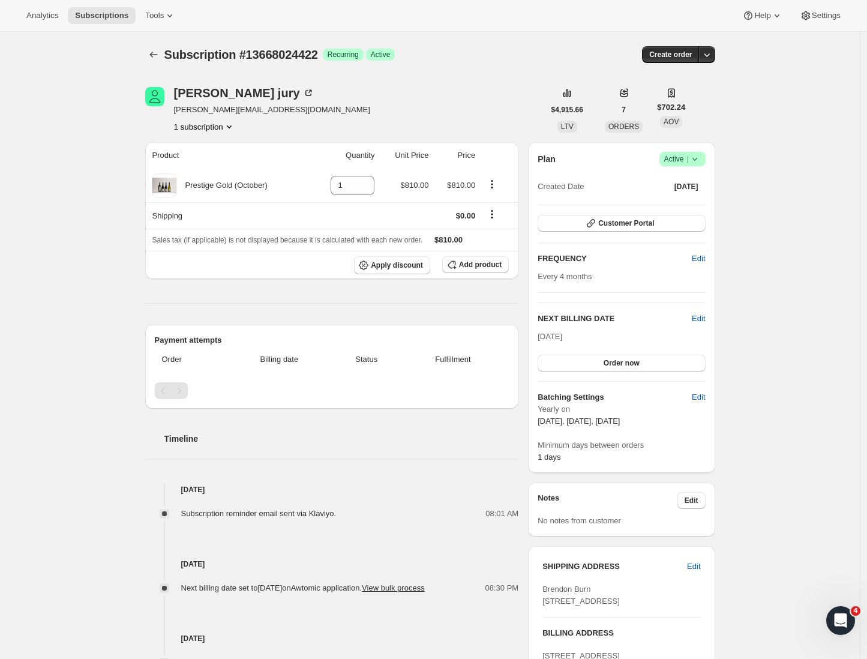
click at [92, 178] on div "Subscription #13668024422. This page is ready Subscription #13668024422 Success…" at bounding box center [430, 479] width 860 height 895
click at [159, 58] on icon "Subscriptions" at bounding box center [154, 55] width 12 height 12
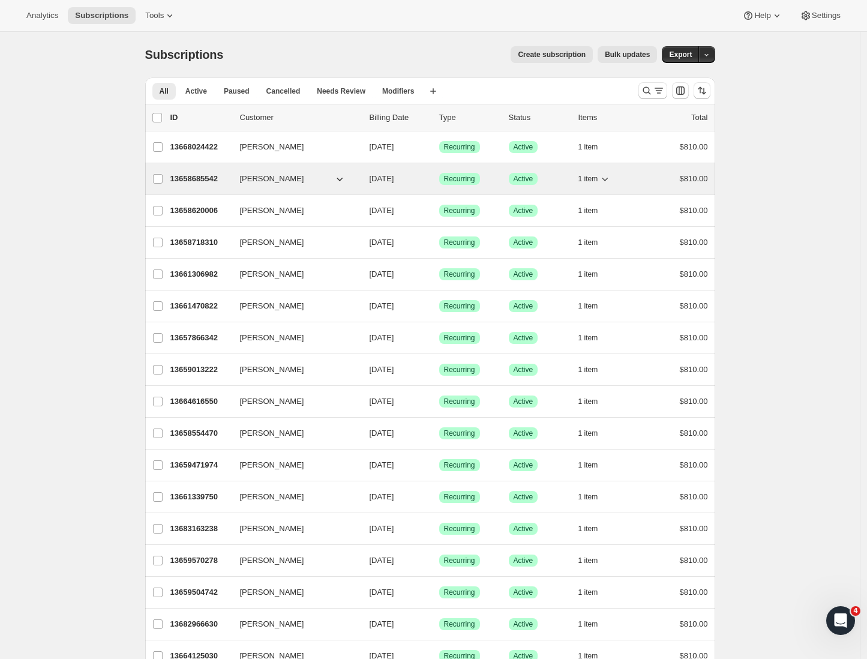
click at [278, 173] on span "Danny Blair" at bounding box center [272, 179] width 64 height 12
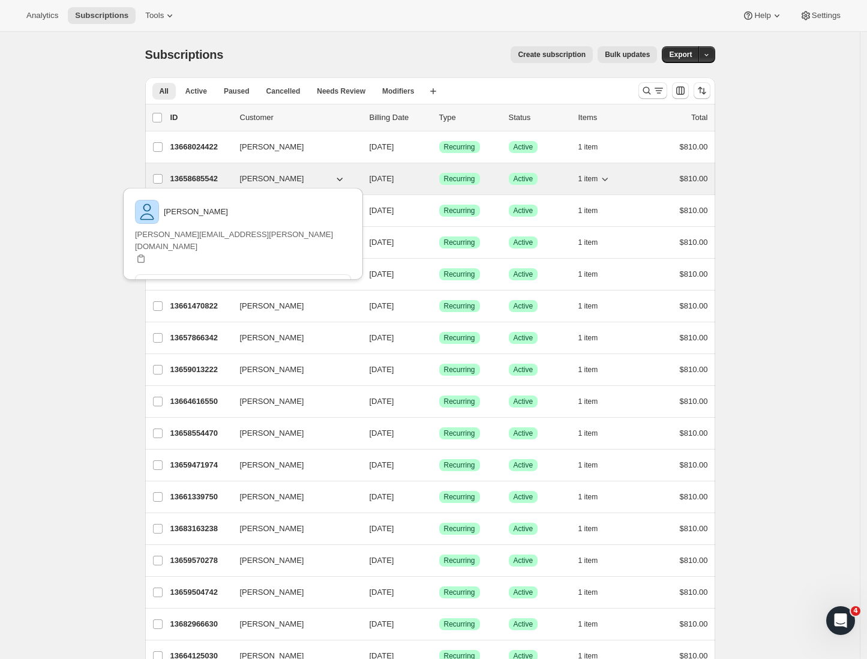
click at [199, 176] on p "13658685542" at bounding box center [200, 179] width 60 height 12
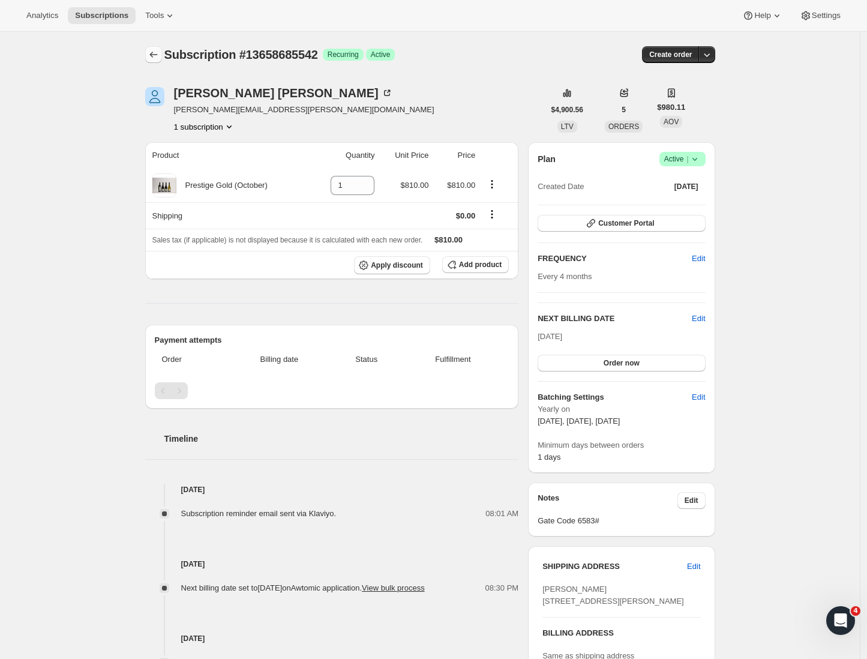
click at [153, 54] on icon "Subscriptions" at bounding box center [154, 55] width 12 height 12
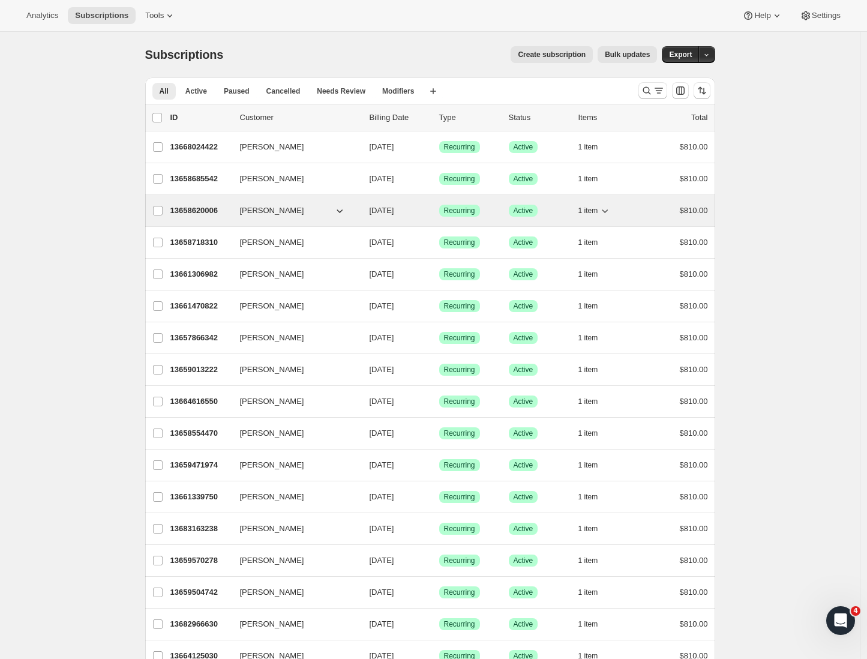
click at [193, 208] on p "13658620006" at bounding box center [200, 211] width 60 height 12
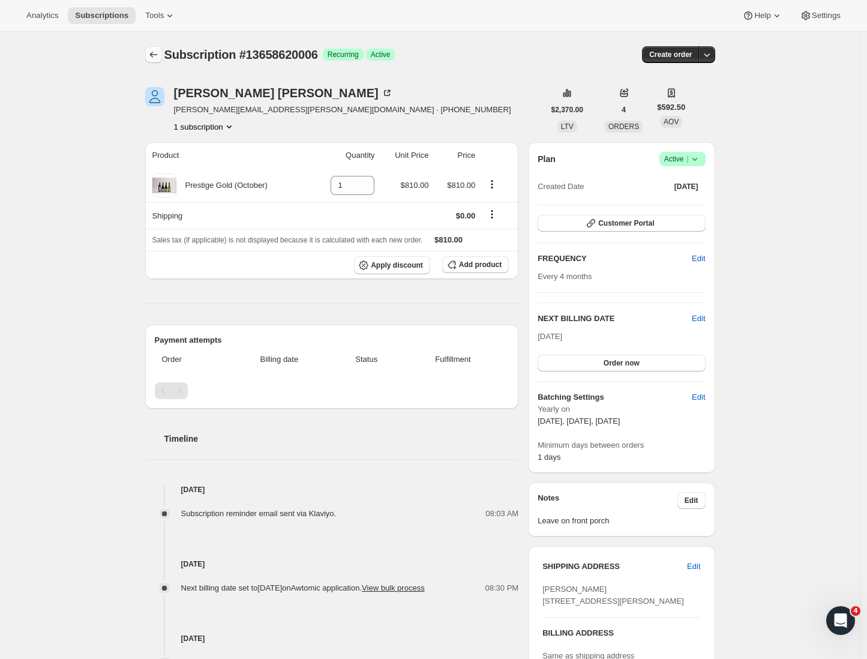
click at [160, 61] on button "Subscriptions" at bounding box center [153, 54] width 17 height 17
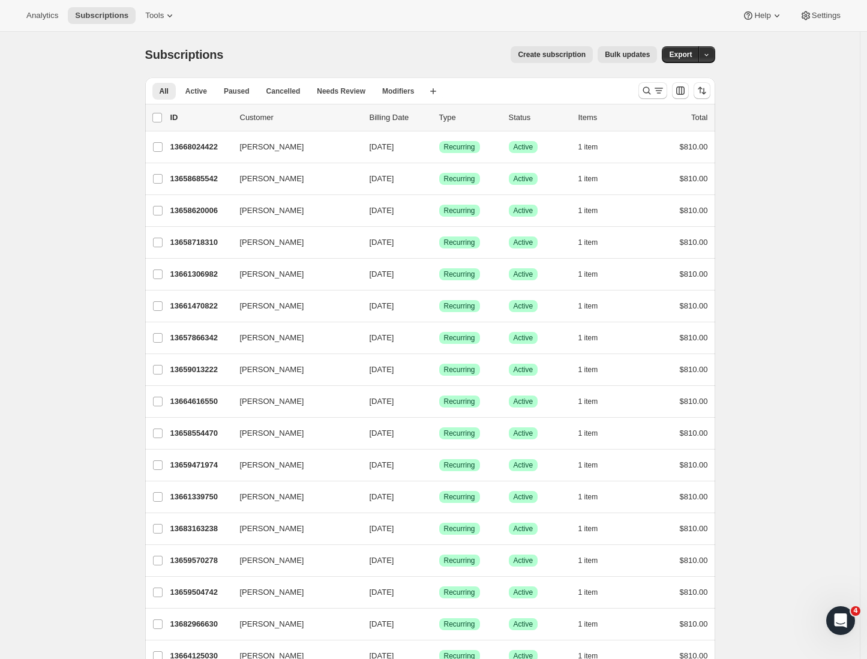
drag, startPoint x: 73, startPoint y: 126, endPoint x: 95, endPoint y: 118, distance: 24.1
click at [664, 86] on icon "Search and filter results" at bounding box center [659, 91] width 12 height 12
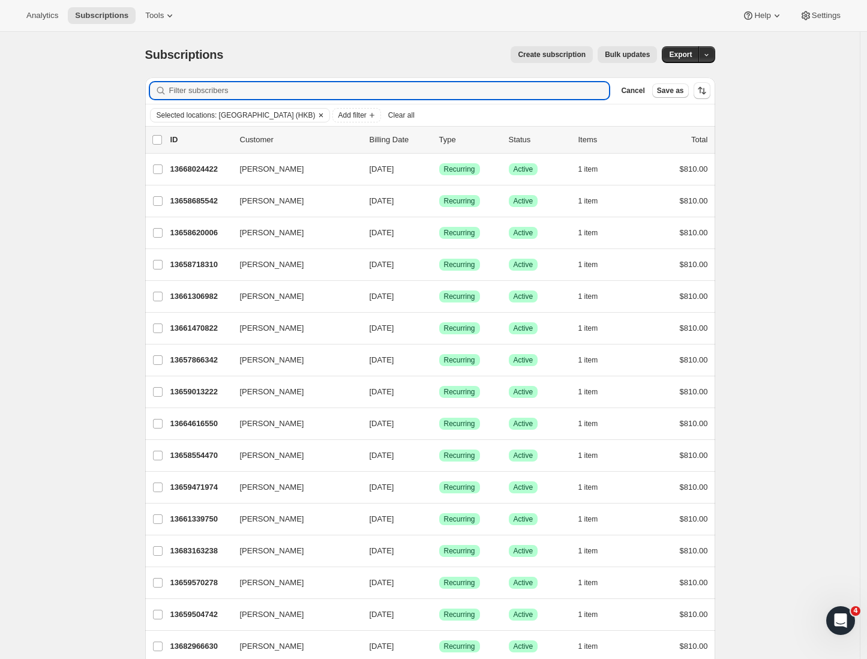
click at [221, 118] on span "Selected locations: New Zealand (HKB)" at bounding box center [236, 115] width 159 height 10
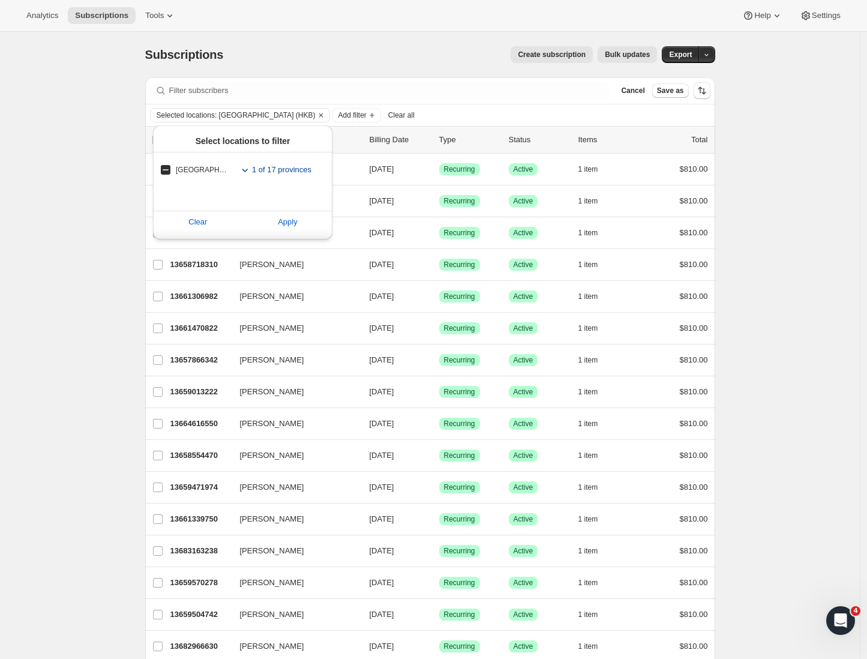
click at [262, 170] on span "1 of 17 provinces" at bounding box center [281, 170] width 59 height 12
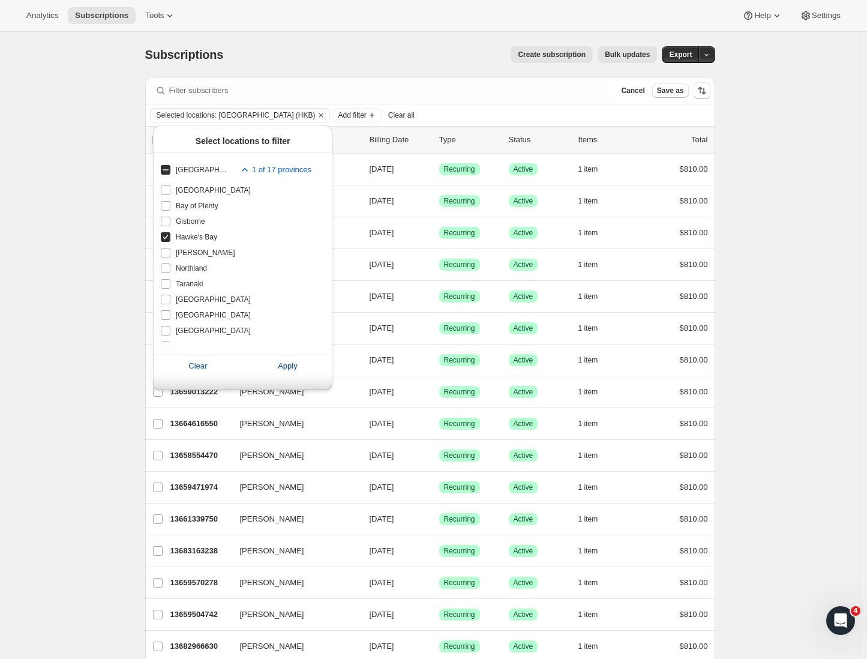
click at [283, 363] on span "Apply" at bounding box center [288, 366] width 20 height 12
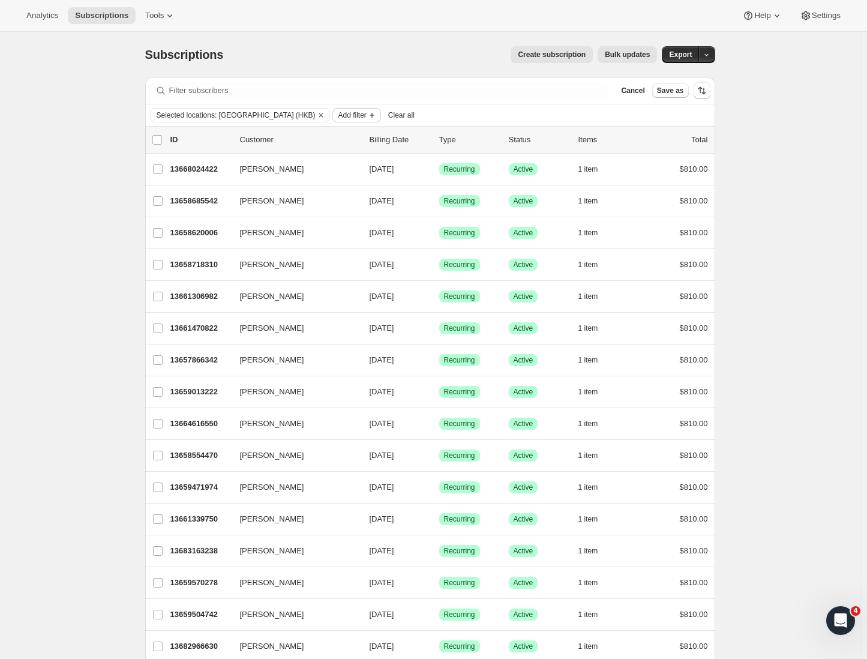
click at [340, 117] on span "Add filter" at bounding box center [352, 115] width 28 height 10
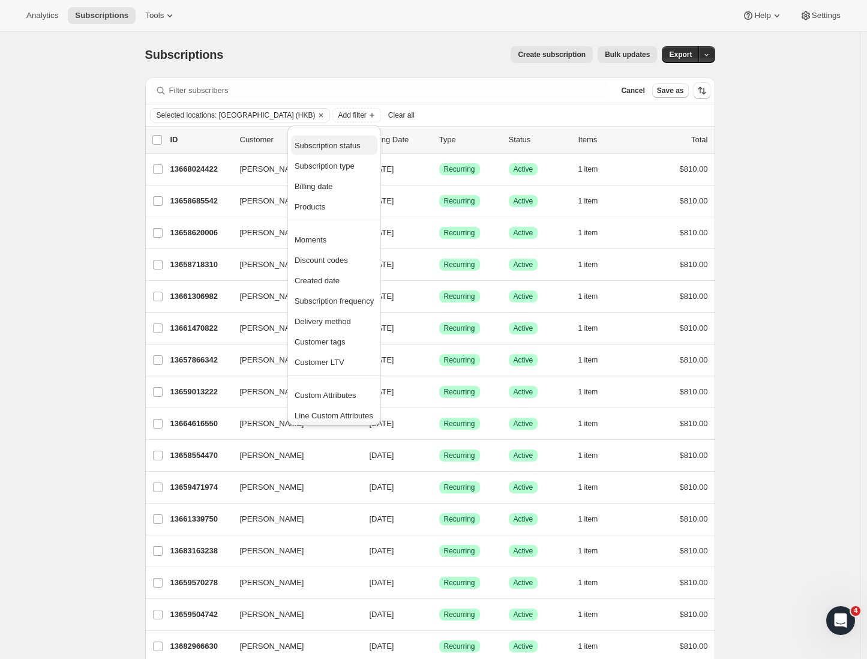
click at [327, 142] on span "Subscription status" at bounding box center [328, 145] width 66 height 9
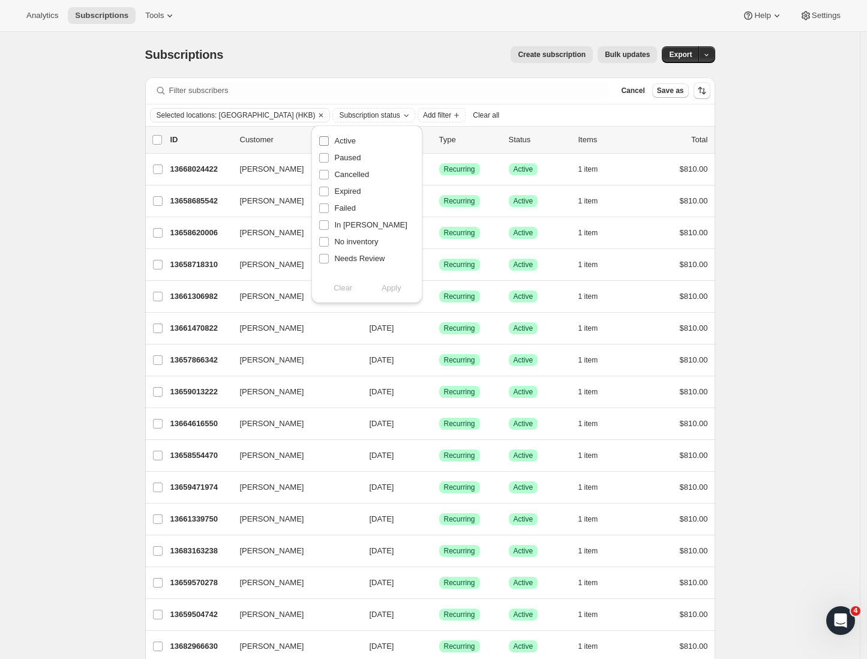
click at [324, 139] on input "Active" at bounding box center [324, 141] width 10 height 10
checkbox input "true"
click at [387, 289] on span "Apply" at bounding box center [392, 288] width 20 height 12
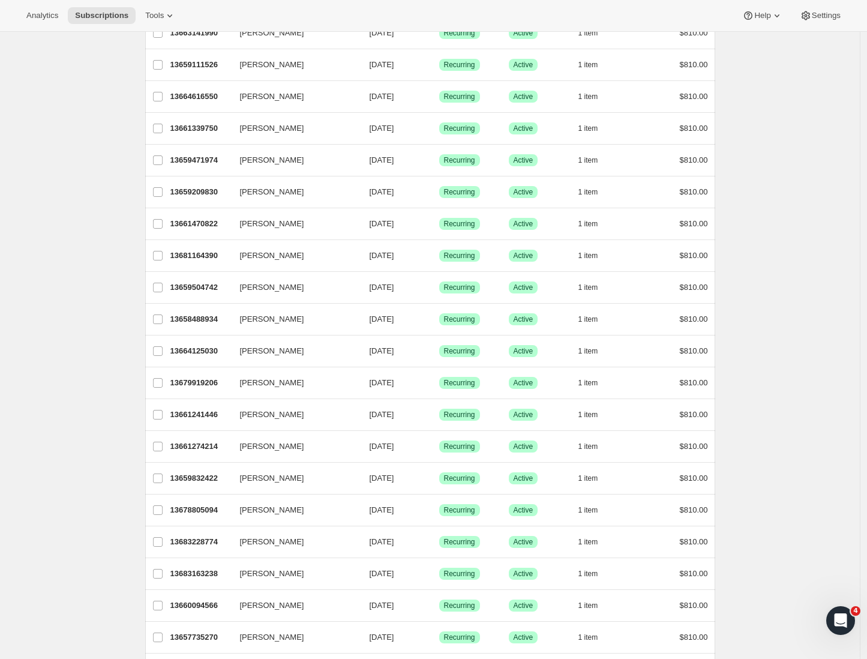
scroll to position [14, 0]
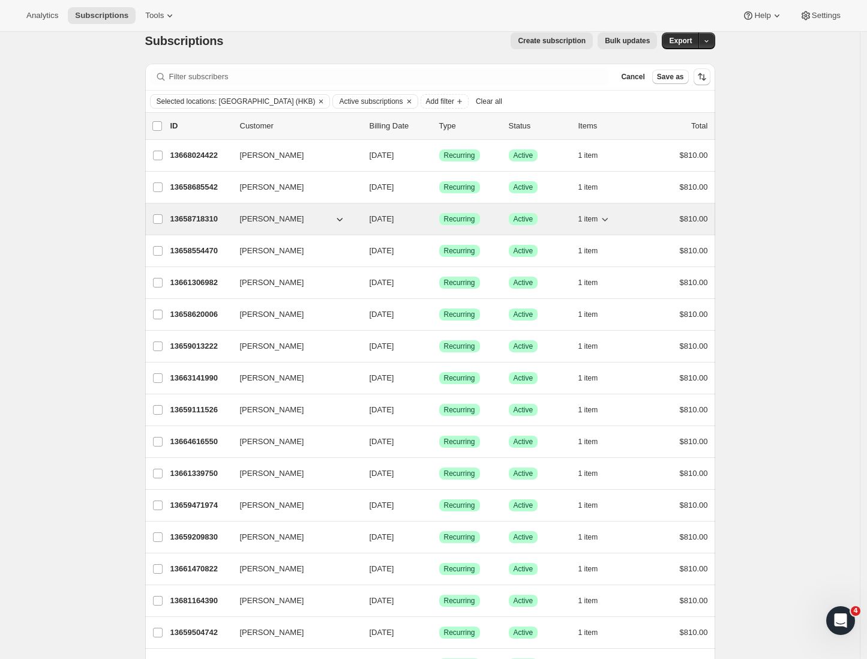
click at [344, 217] on icon "button" at bounding box center [340, 219] width 12 height 12
click at [345, 221] on icon "button" at bounding box center [340, 219] width 12 height 12
click at [342, 219] on icon "button" at bounding box center [340, 219] width 12 height 12
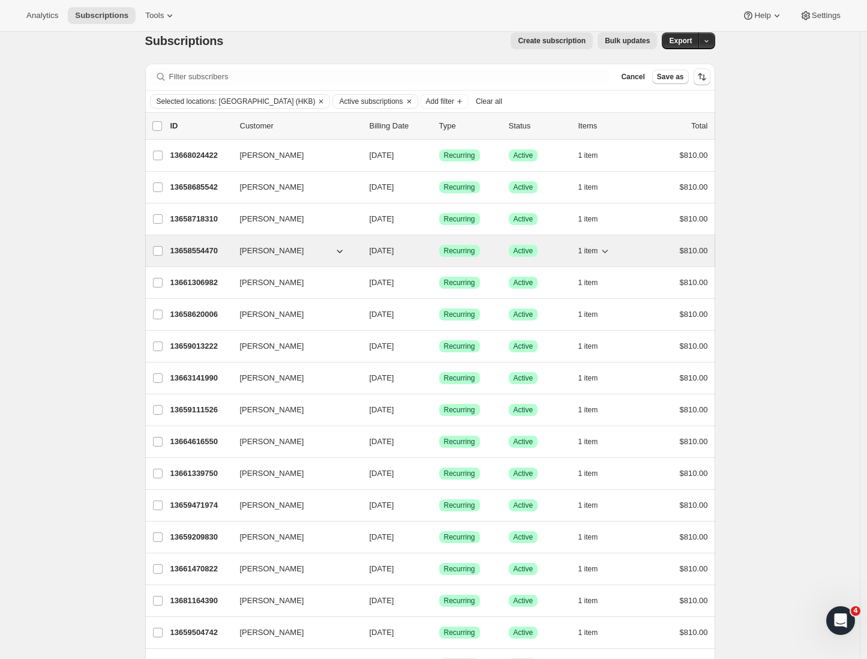
click at [341, 252] on icon "button" at bounding box center [340, 251] width 12 height 12
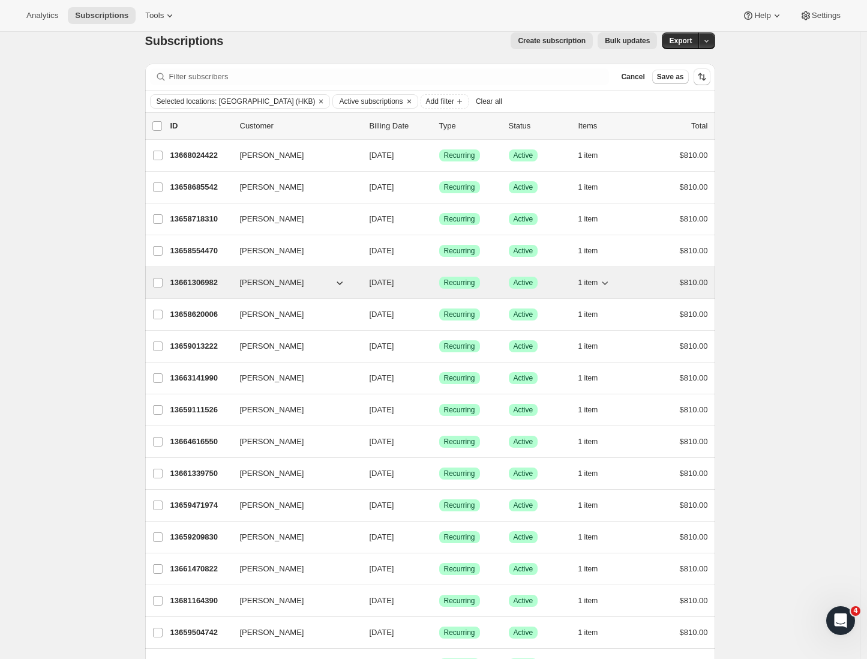
click at [338, 284] on icon "button" at bounding box center [340, 283] width 12 height 12
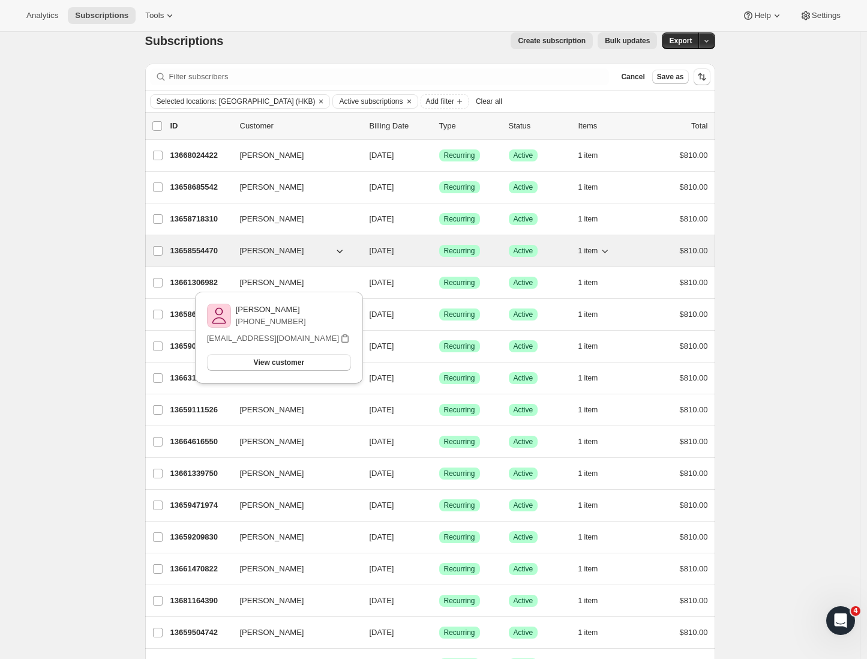
click at [339, 251] on icon "button" at bounding box center [340, 251] width 12 height 12
click at [342, 251] on icon "button" at bounding box center [340, 251] width 12 height 12
click at [607, 254] on icon "button" at bounding box center [605, 251] width 12 height 12
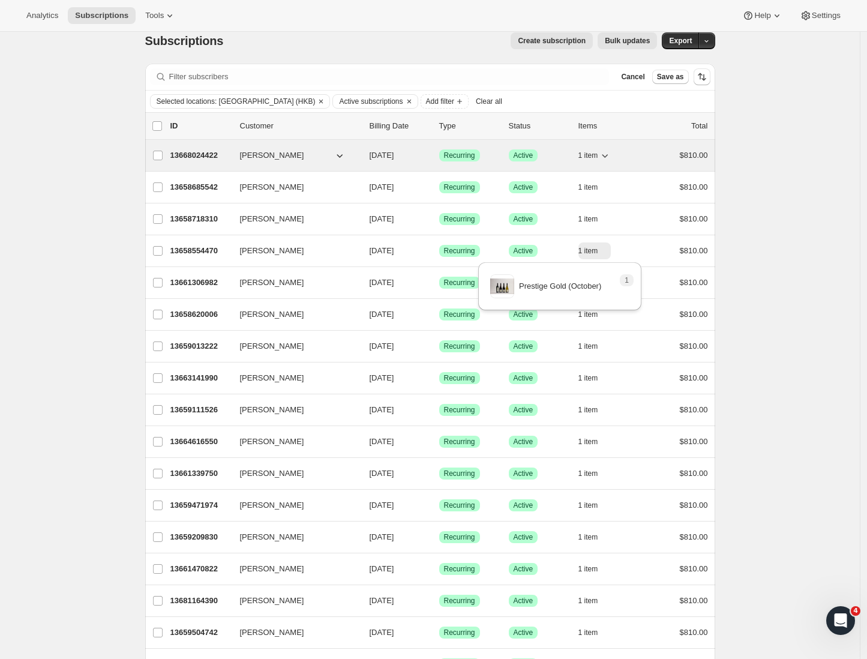
click at [603, 155] on icon "button" at bounding box center [605, 155] width 12 height 12
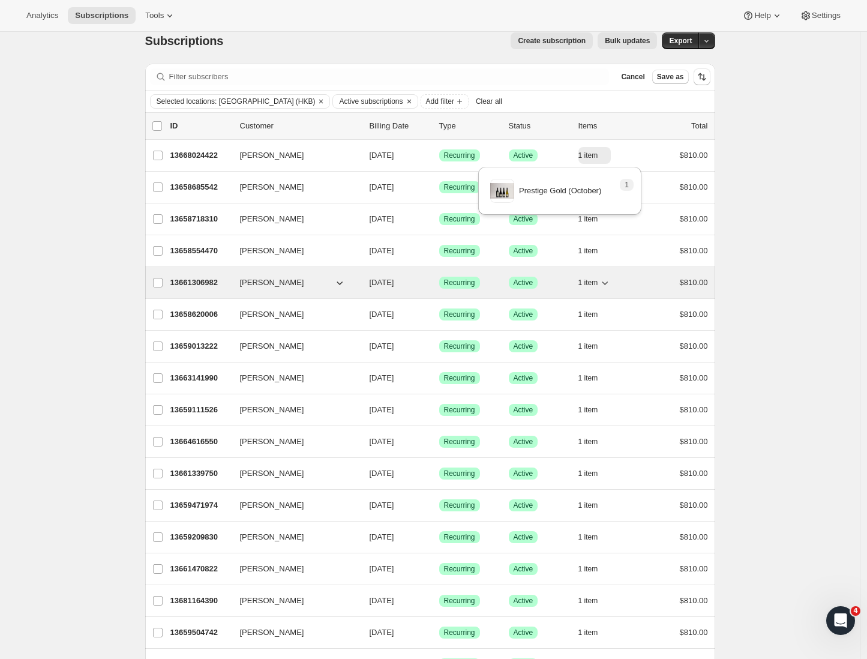
click at [609, 277] on icon "button" at bounding box center [605, 283] width 12 height 12
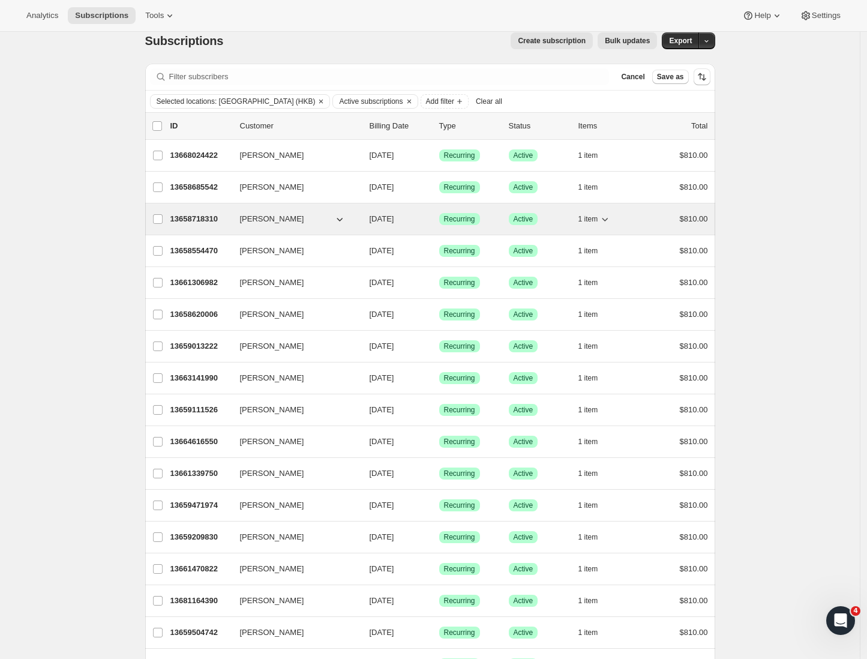
click at [205, 212] on div "13658718310 Kate Bromley 10/05/2025 Success Recurring Success Active 1 item $81…" at bounding box center [439, 219] width 538 height 17
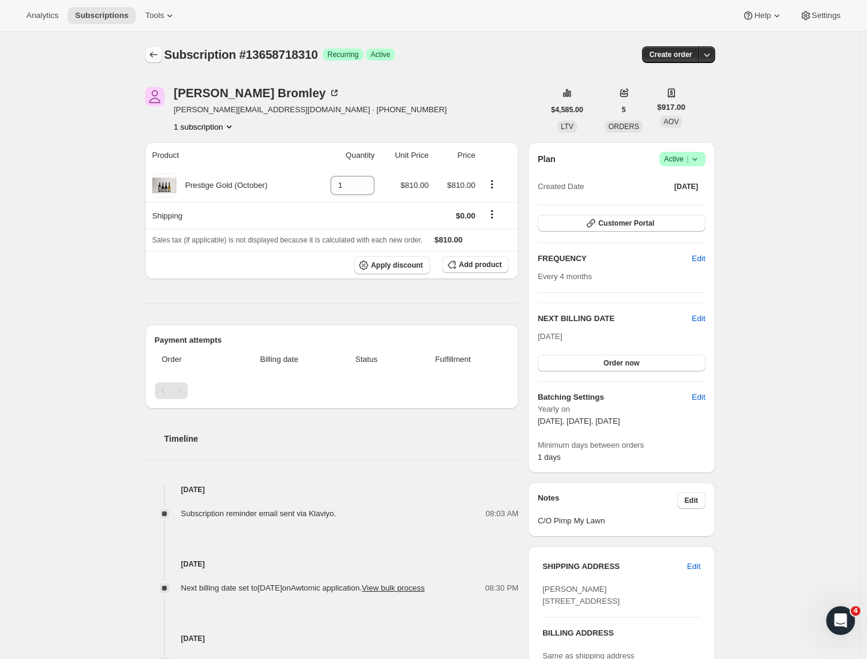
click at [158, 55] on icon "Subscriptions" at bounding box center [154, 55] width 12 height 12
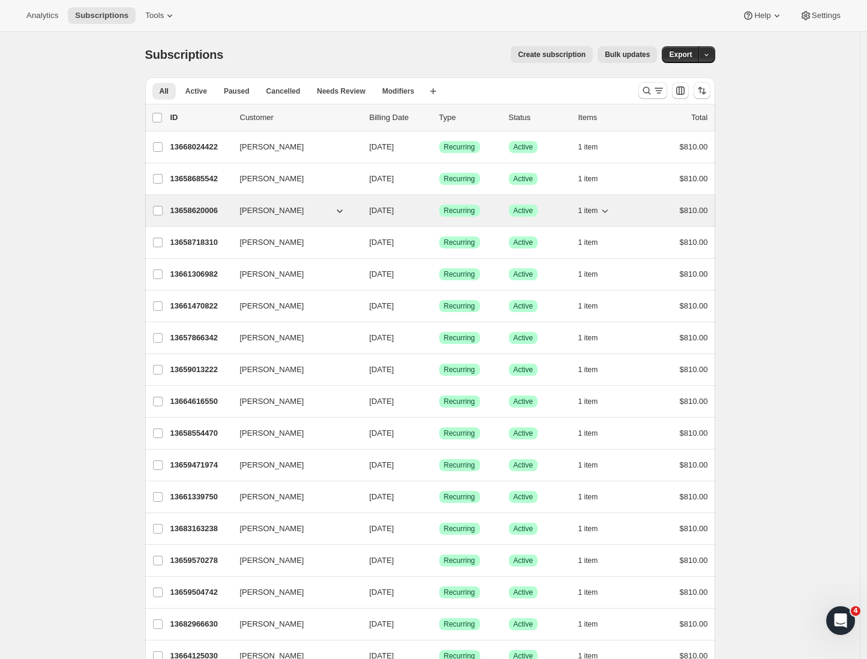
click at [182, 211] on p "13658620006" at bounding box center [200, 211] width 60 height 12
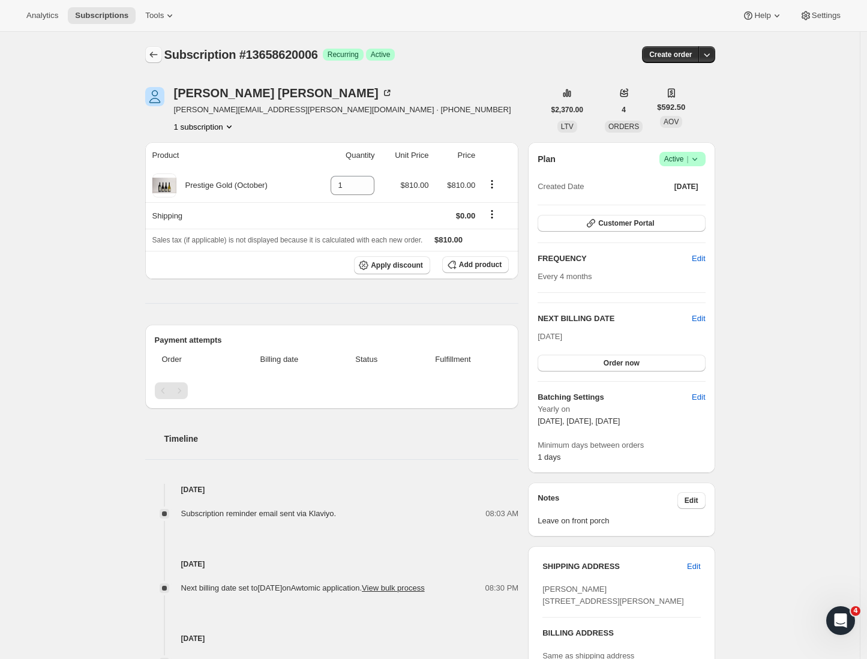
click at [160, 58] on icon "Subscriptions" at bounding box center [154, 55] width 12 height 12
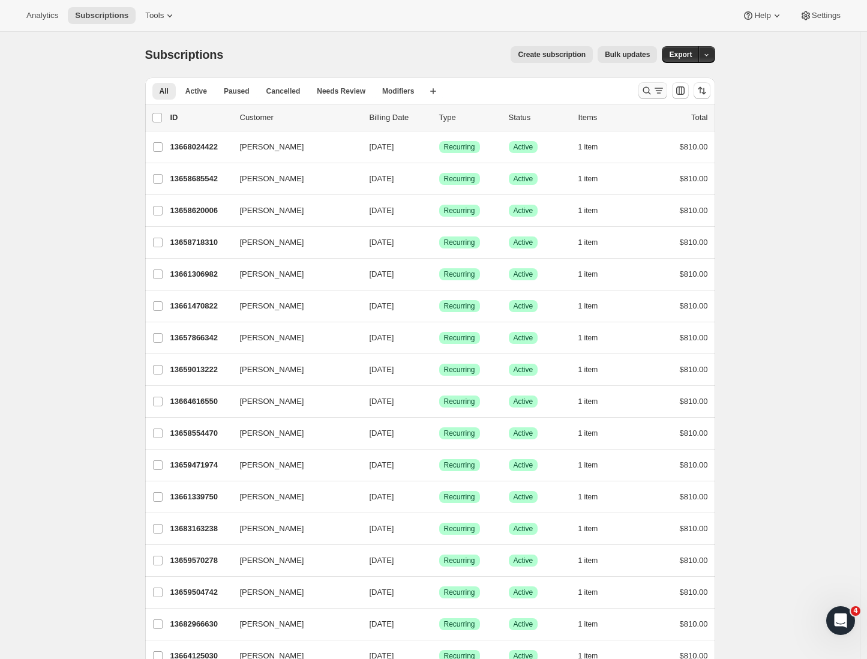
click at [661, 91] on icon "Search and filter results" at bounding box center [659, 91] width 12 height 12
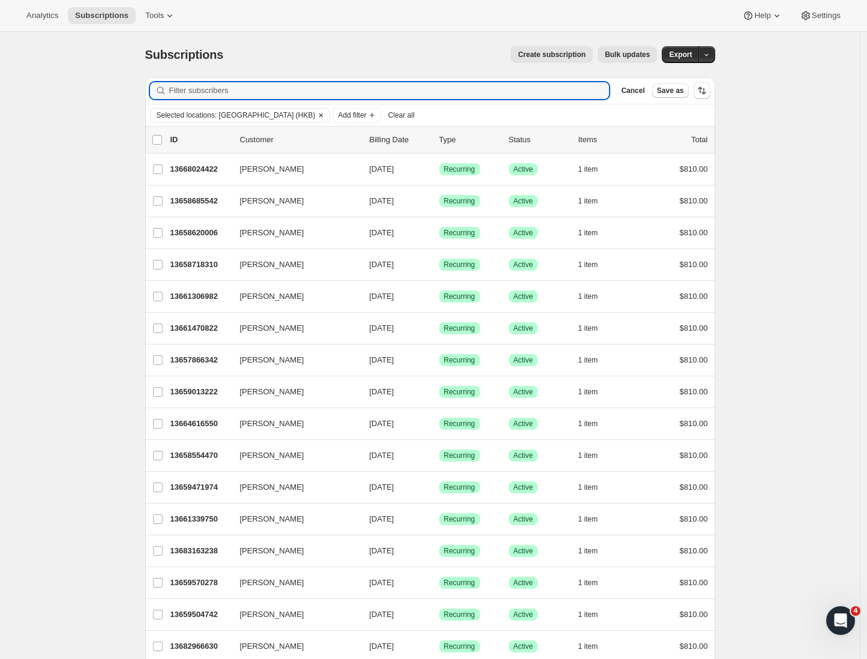
click at [251, 118] on span "Selected locations: New Zealand (HKB)" at bounding box center [236, 115] width 159 height 10
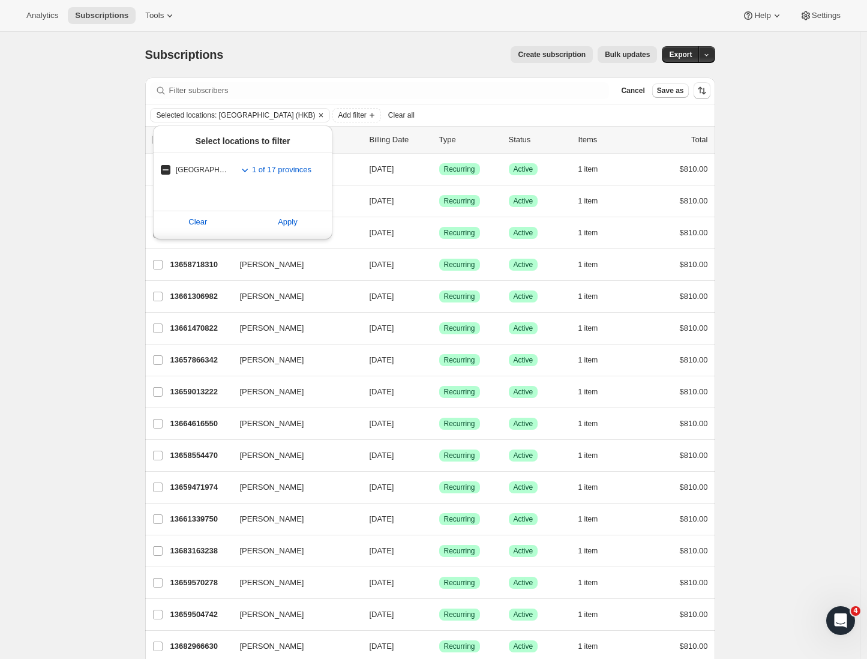
click at [315, 116] on button "Clear" at bounding box center [321, 115] width 12 height 13
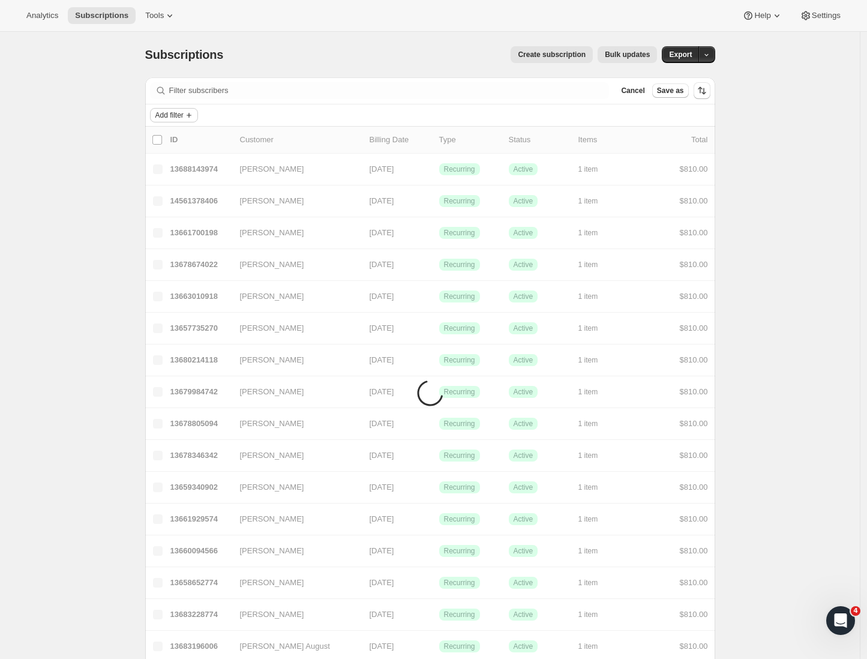
click at [194, 114] on icon "Add filter" at bounding box center [189, 115] width 10 height 10
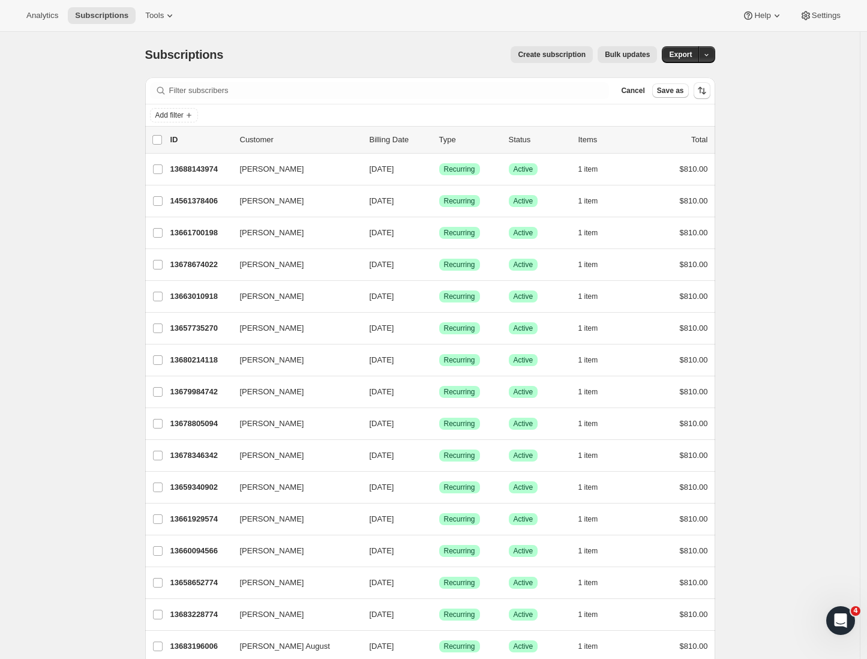
click at [181, 124] on div "Add filter" at bounding box center [430, 115] width 570 height 22
click at [181, 121] on button "Add filter" at bounding box center [174, 115] width 48 height 14
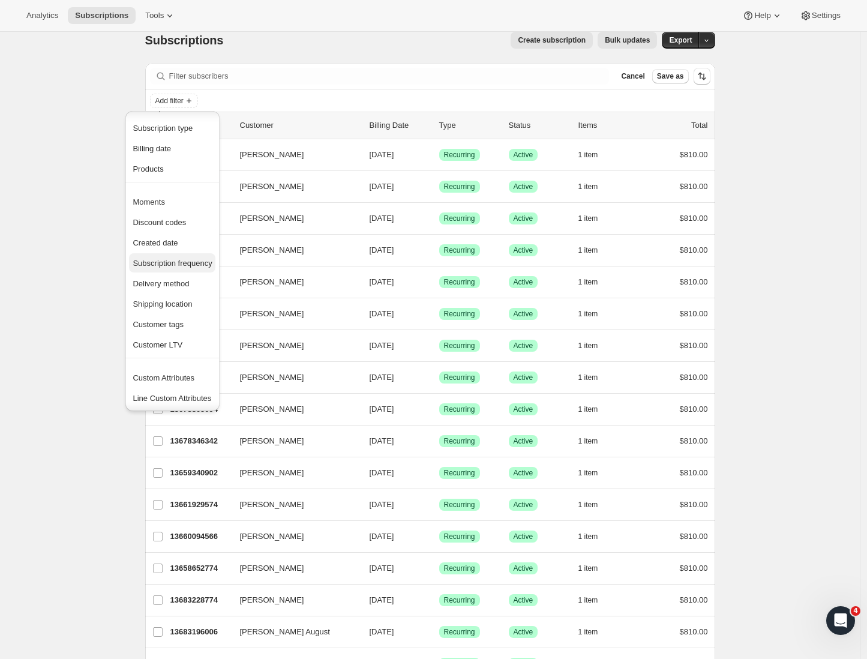
scroll to position [21, 0]
click at [170, 286] on span "Delivery method" at bounding box center [161, 285] width 56 height 9
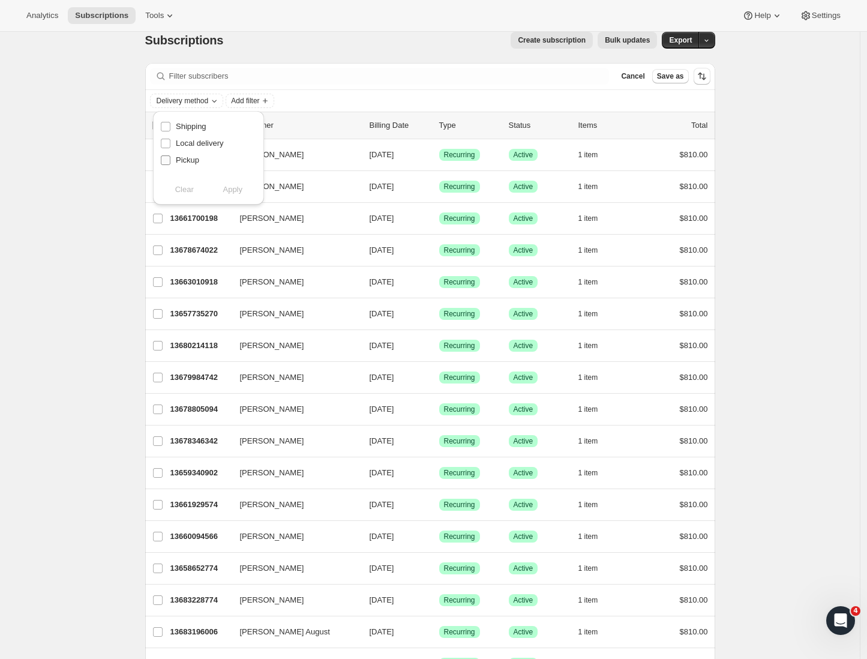
click at [166, 158] on input "Pickup" at bounding box center [166, 160] width 10 height 10
checkbox input "true"
click at [236, 190] on span "Apply" at bounding box center [233, 190] width 20 height 12
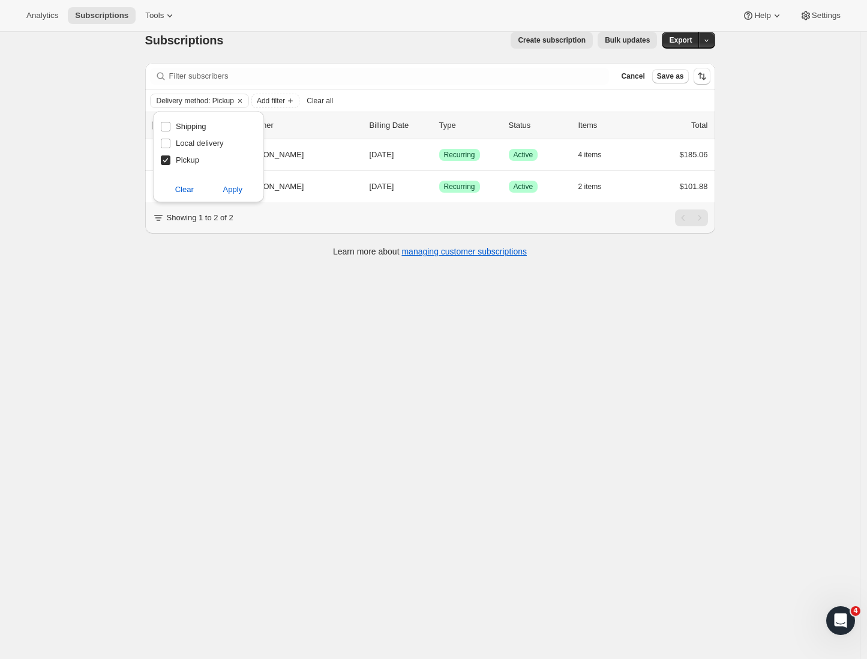
click at [70, 224] on div "Subscriptions. This page is ready Subscriptions Create subscription Bulk update…" at bounding box center [430, 346] width 860 height 659
click at [234, 101] on span "Delivery method: Pickup" at bounding box center [195, 101] width 77 height 10
click at [161, 145] on input "Local delivery" at bounding box center [166, 144] width 10 height 10
checkbox input "true"
click at [167, 158] on input "Pickup" at bounding box center [166, 160] width 10 height 10
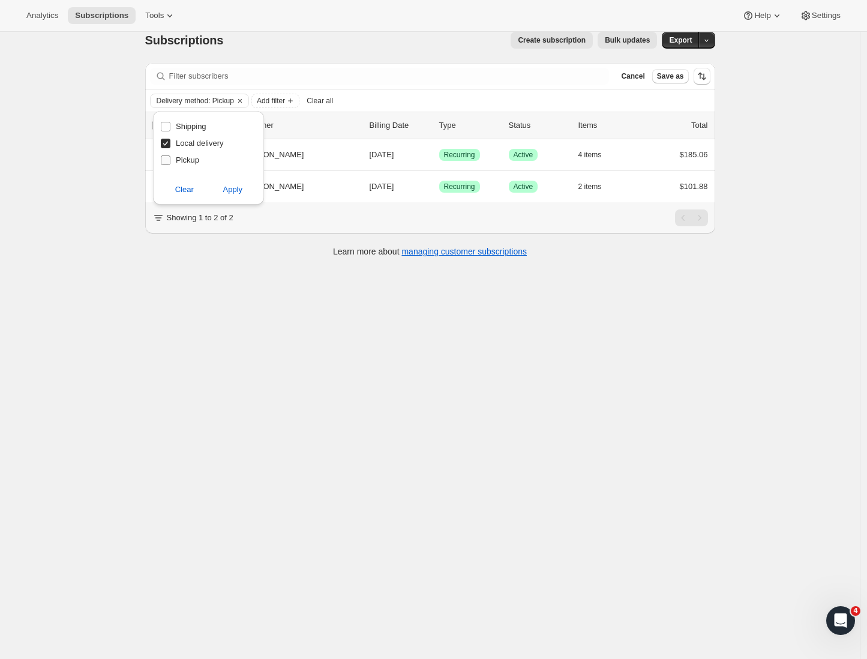
checkbox input "false"
click at [224, 188] on span "Apply" at bounding box center [233, 190] width 20 height 12
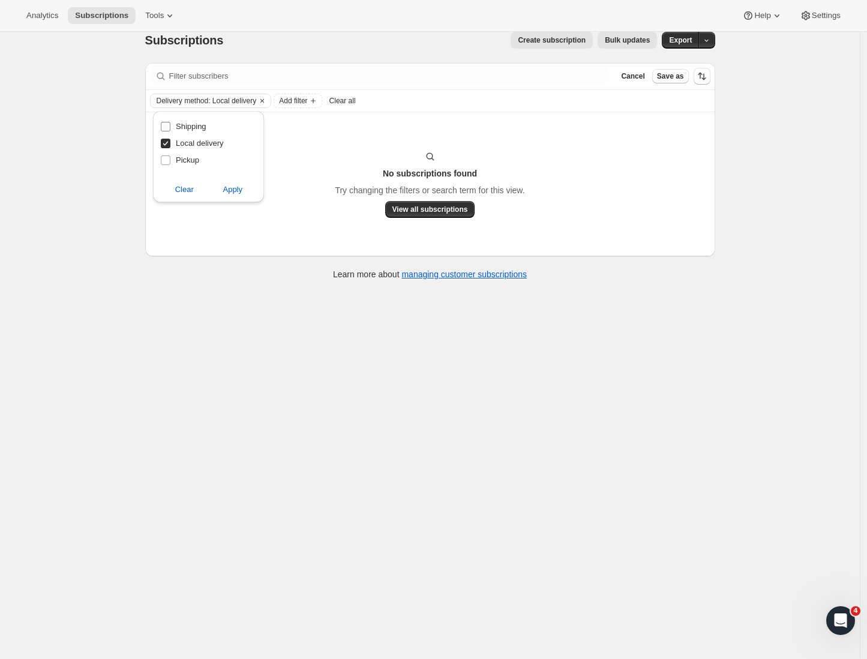
click at [170, 127] on input "Shipping" at bounding box center [166, 127] width 10 height 10
checkbox input "true"
click at [164, 143] on input "Local delivery" at bounding box center [166, 144] width 10 height 10
checkbox input "false"
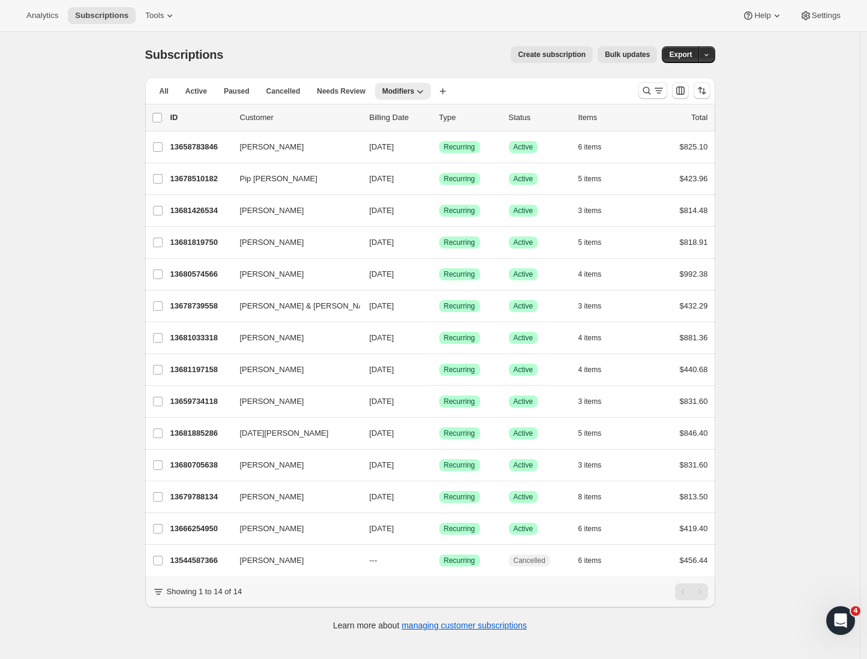
click at [774, 138] on div "Subscriptions. This page is ready Subscriptions Create subscription Bulk update…" at bounding box center [430, 361] width 860 height 659
click at [207, 91] on span "Active" at bounding box center [196, 91] width 22 height 10
